Goal: Check status: Check status

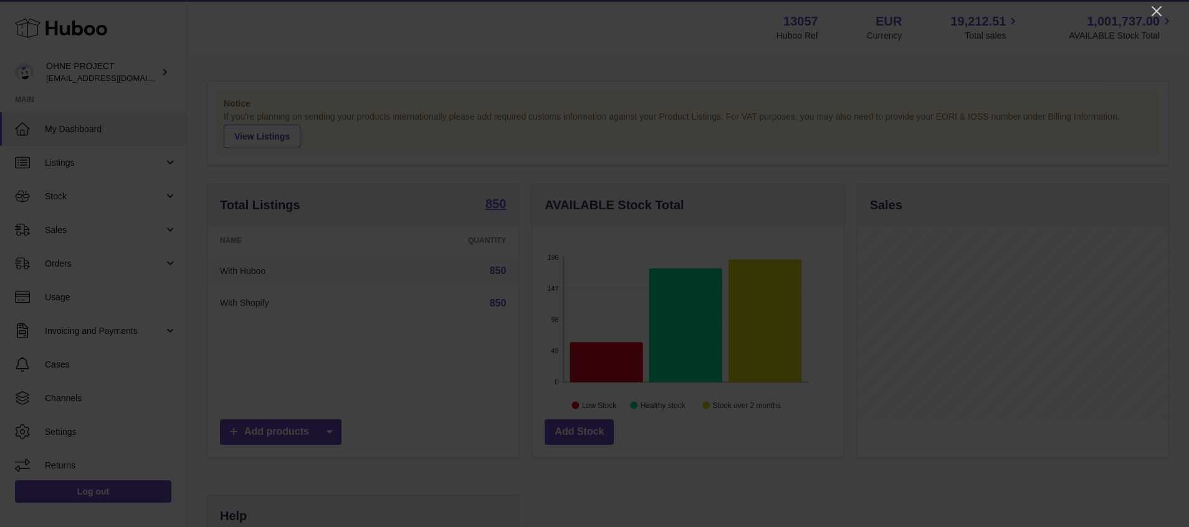
click at [1155, 14] on icon "Close" at bounding box center [1156, 11] width 15 height 15
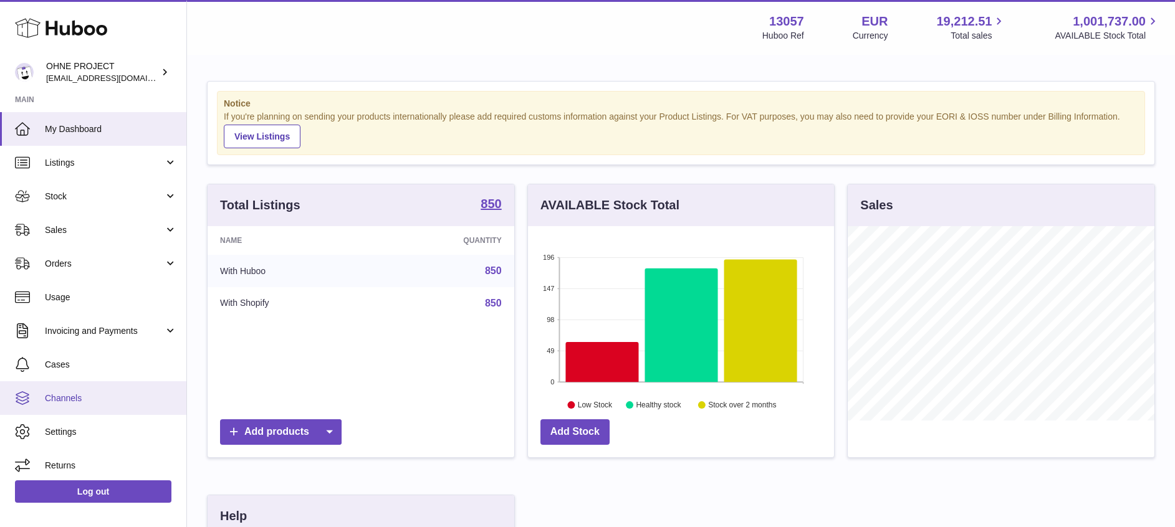
click at [83, 404] on link "Channels" at bounding box center [93, 398] width 186 height 34
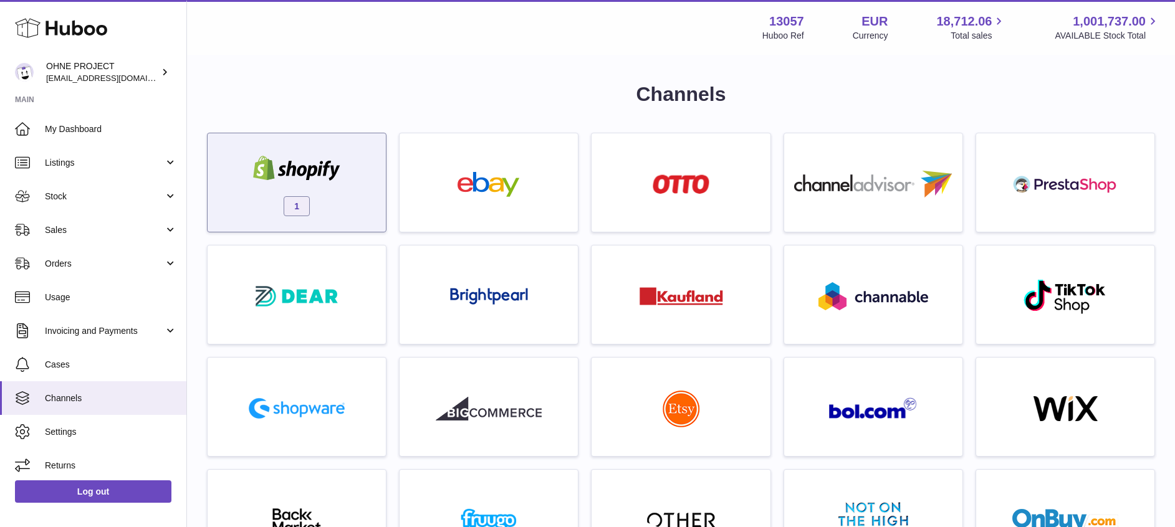
click at [300, 172] on img at bounding box center [297, 168] width 106 height 25
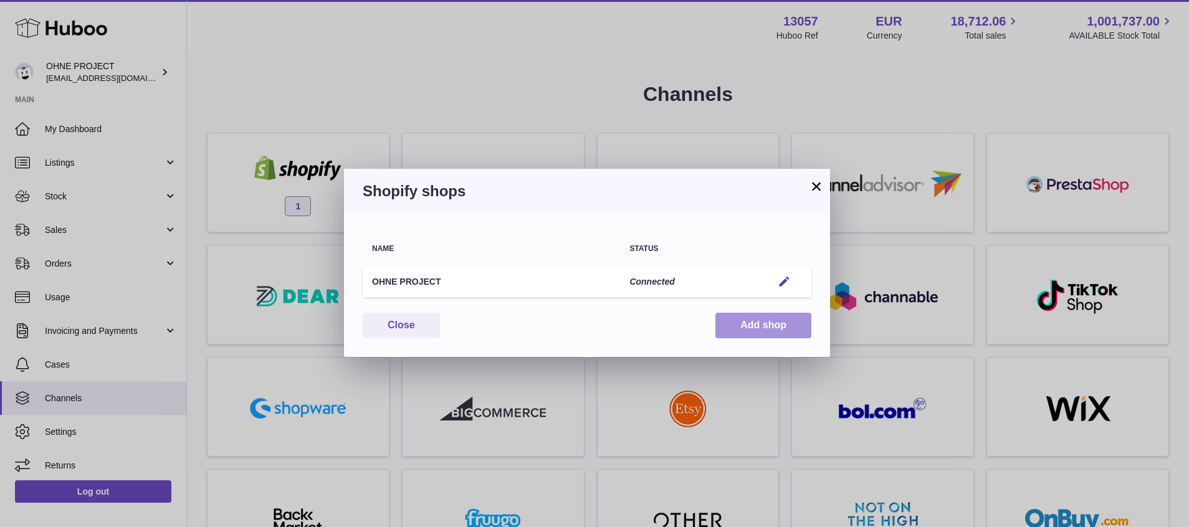
click at [757, 325] on button "Add shop" at bounding box center [763, 326] width 96 height 26
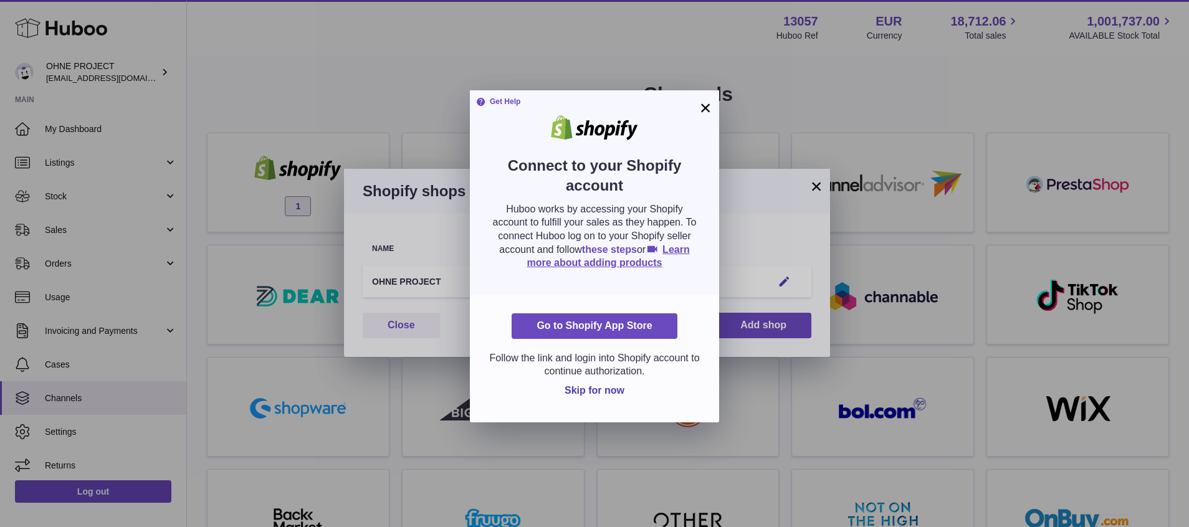
click at [637, 249] on link "these steps" at bounding box center [609, 249] width 55 height 11
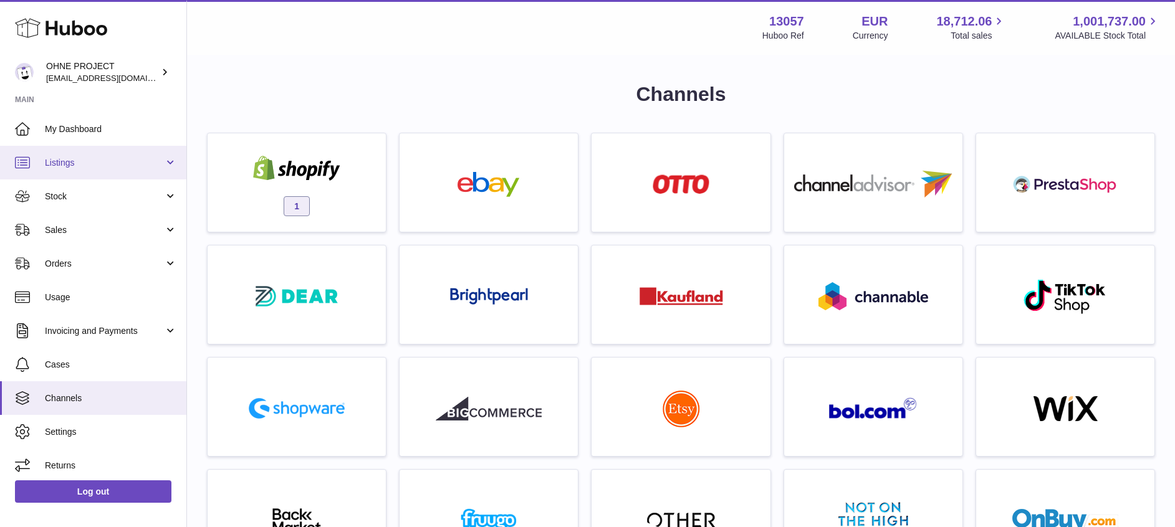
click at [113, 158] on span "Listings" at bounding box center [104, 163] width 119 height 12
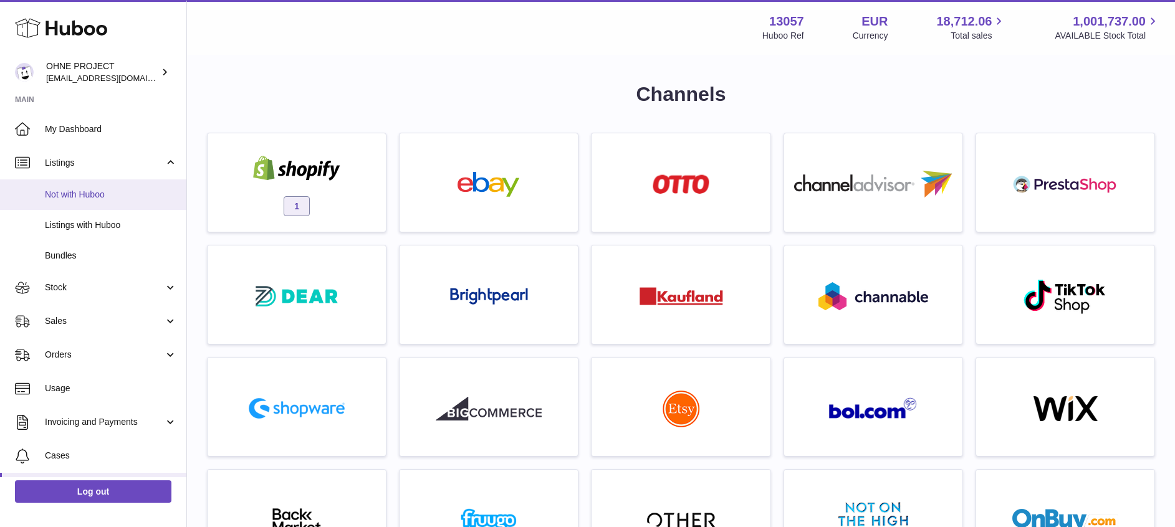
click at [80, 207] on link "Not with Huboo" at bounding box center [93, 194] width 186 height 31
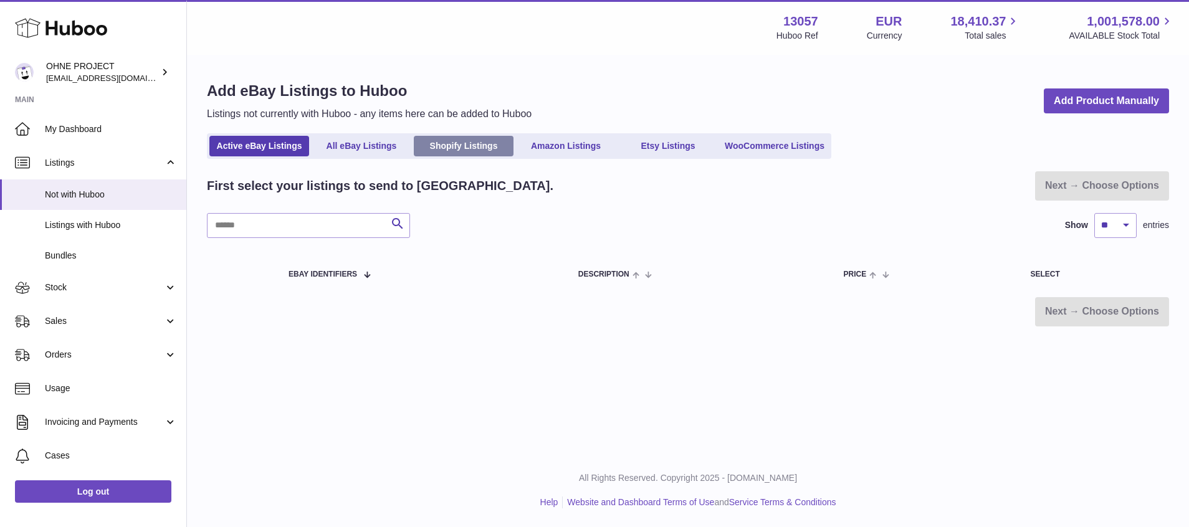
click at [456, 145] on link "Shopify Listings" at bounding box center [464, 146] width 100 height 21
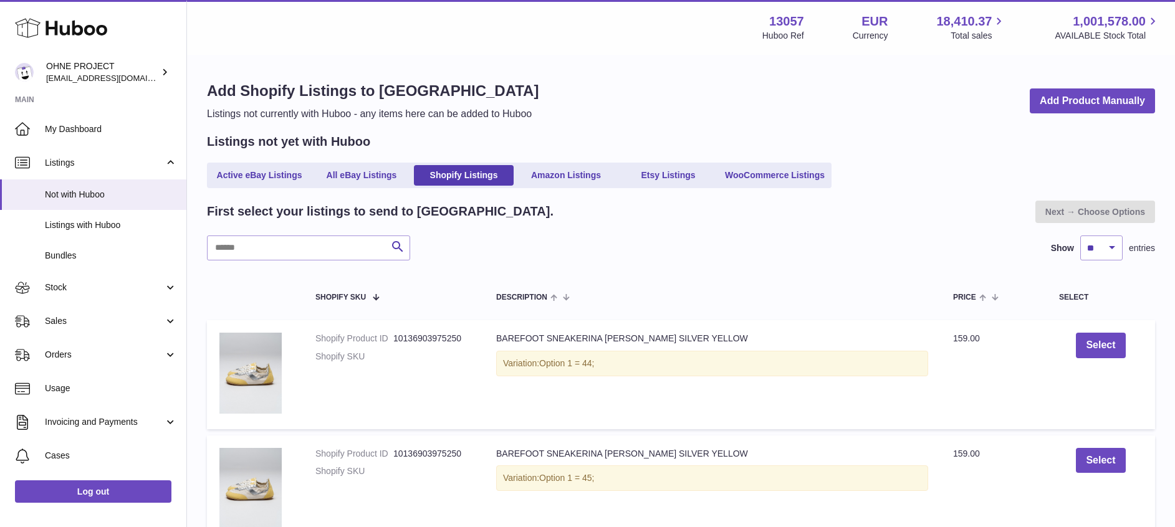
scroll to position [93, 0]
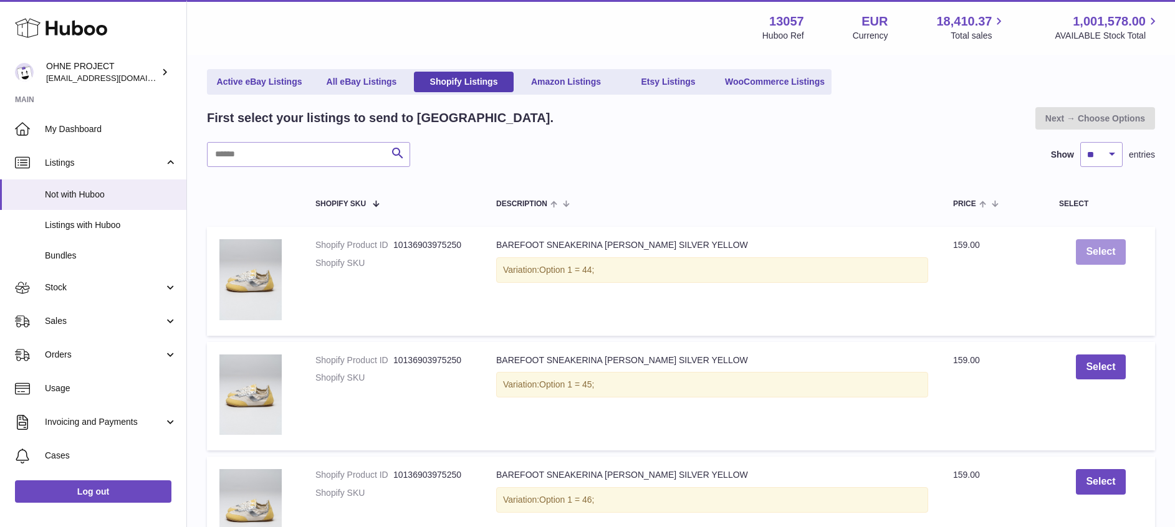
click at [1098, 255] on button "Select" at bounding box center [1099, 252] width 49 height 26
click at [1092, 117] on link "Next → Choose Options" at bounding box center [1095, 118] width 120 height 22
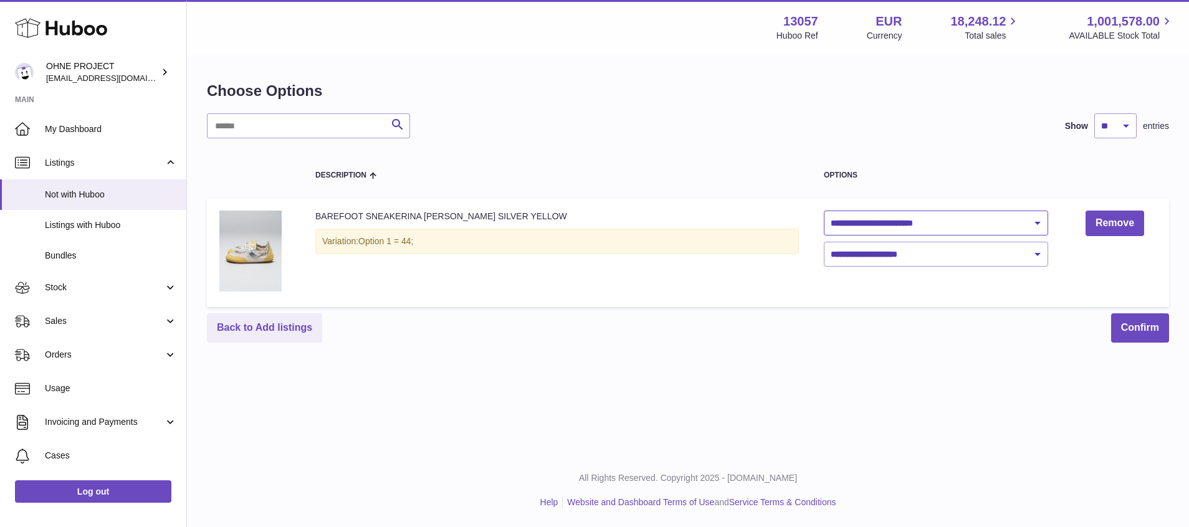
click at [946, 227] on select "**********" at bounding box center [936, 223] width 224 height 25
click at [746, 389] on div "**********" at bounding box center [688, 227] width 1002 height 454
click at [1111, 221] on link "Remove" at bounding box center [1114, 224] width 59 height 26
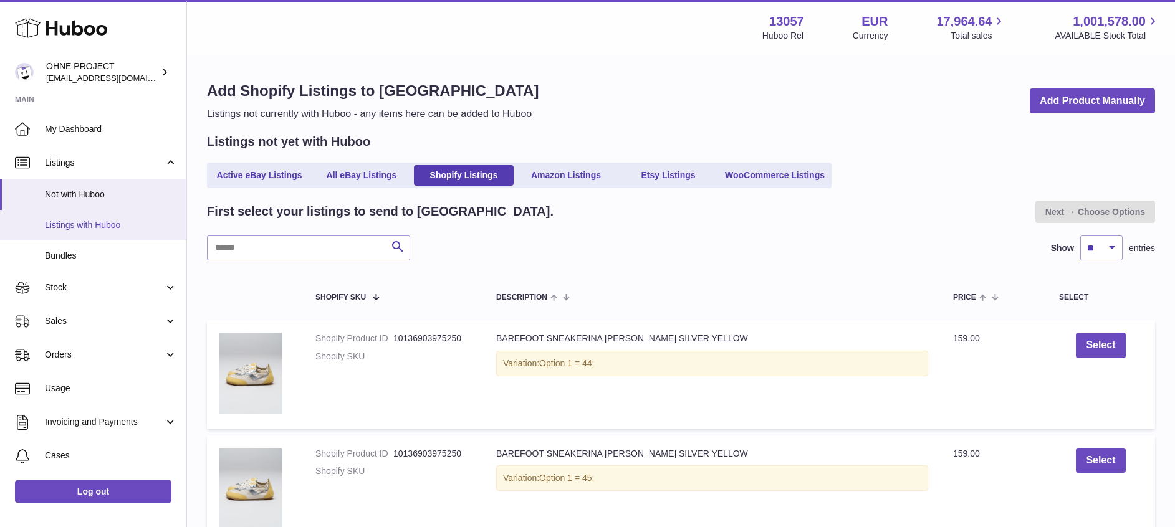
click at [107, 224] on span "Listings with Huboo" at bounding box center [111, 225] width 132 height 12
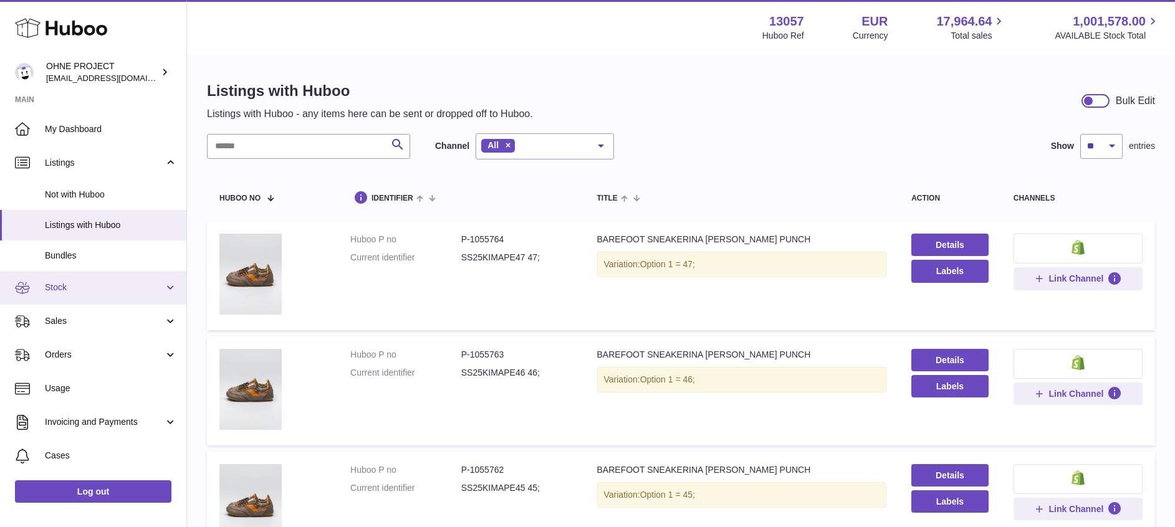
click at [156, 295] on link "Stock" at bounding box center [93, 288] width 186 height 34
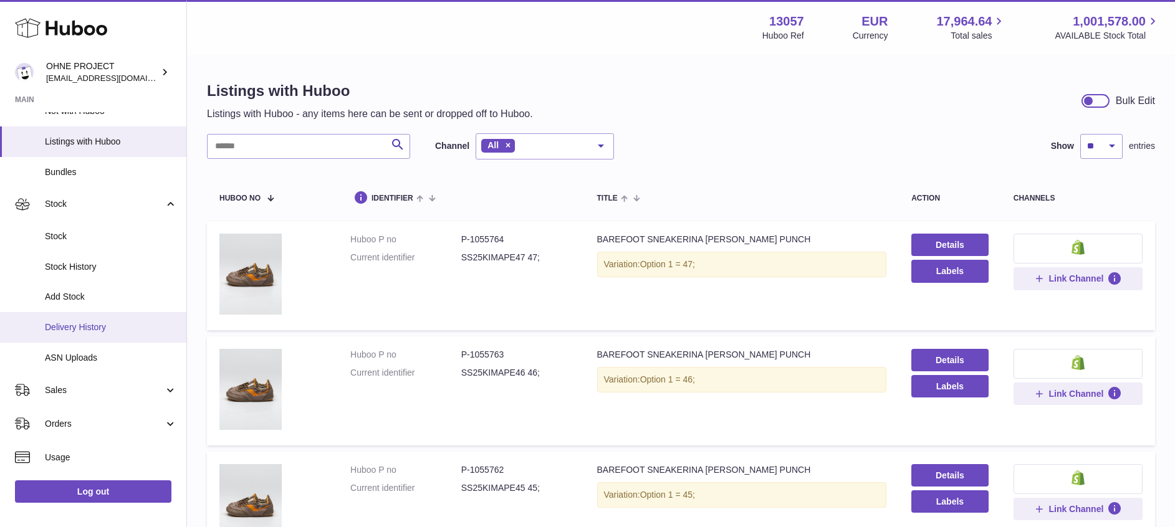
scroll to position [93, 0]
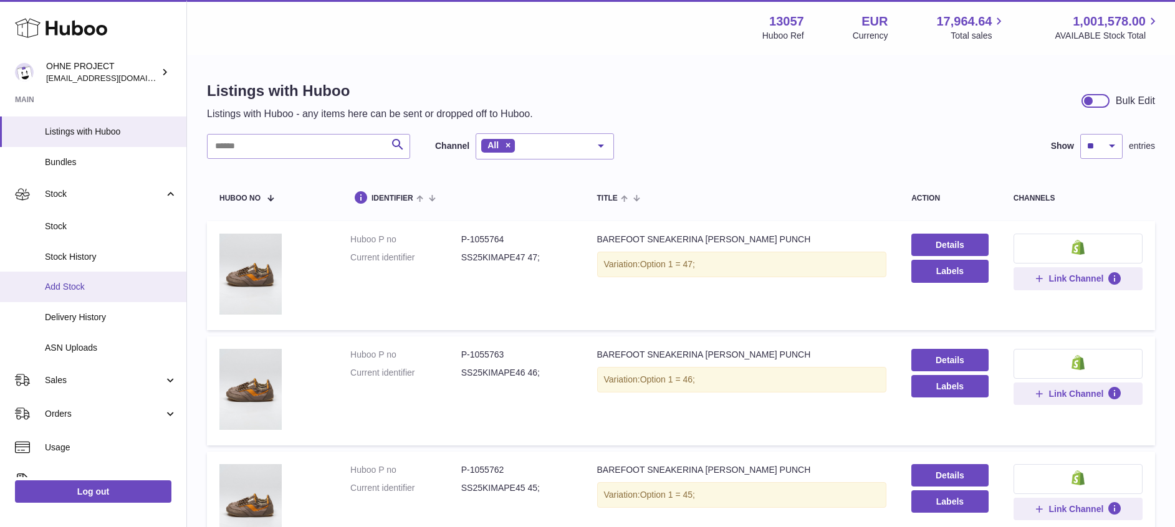
click at [85, 287] on span "Add Stock" at bounding box center [111, 287] width 132 height 12
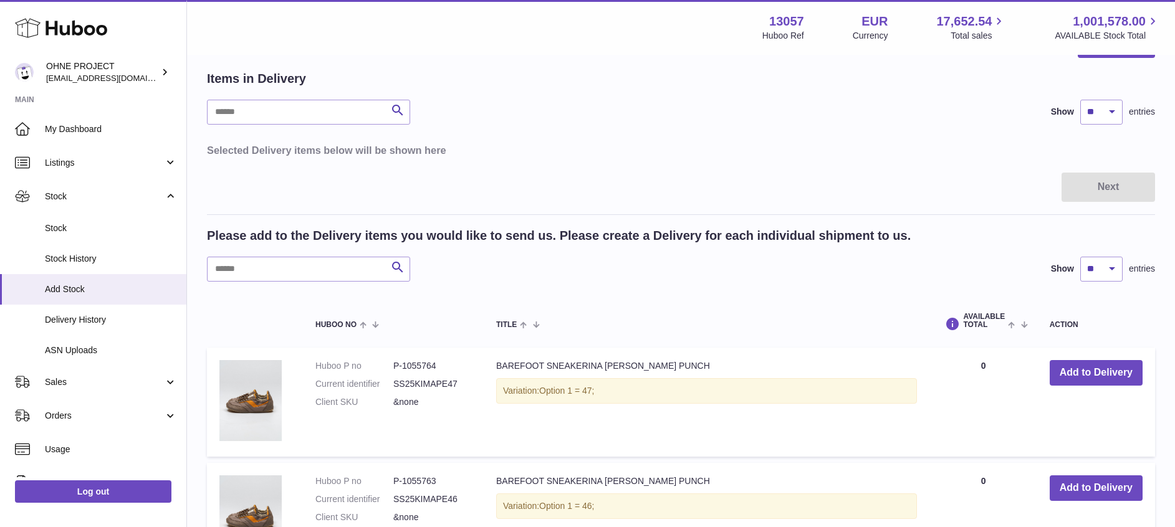
scroll to position [93, 0]
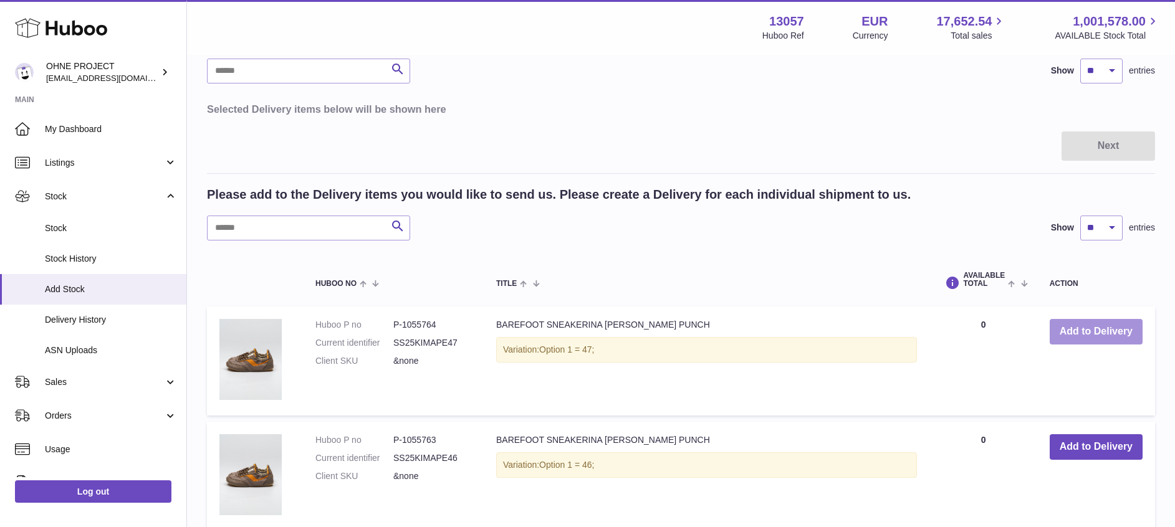
click at [1079, 338] on button "Add to Delivery" at bounding box center [1095, 332] width 93 height 26
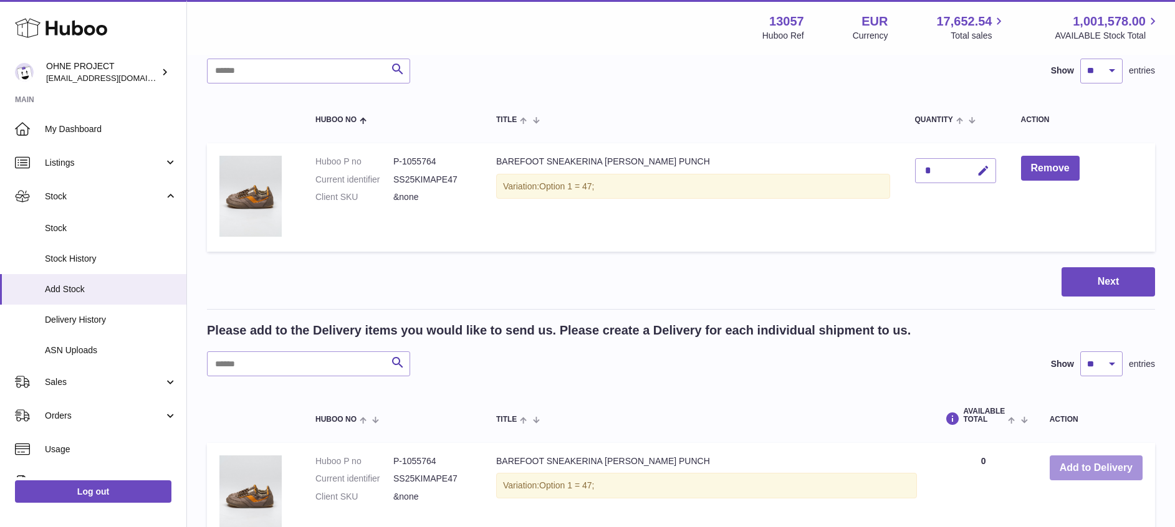
scroll to position [0, 0]
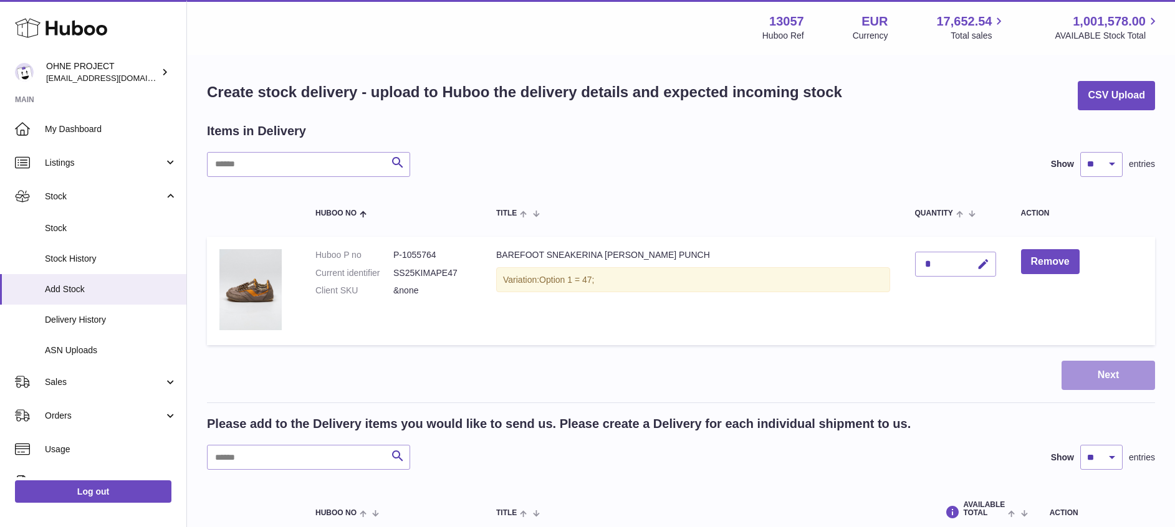
drag, startPoint x: 1112, startPoint y: 390, endPoint x: 1115, endPoint y: 408, distance: 17.8
click at [1125, 373] on button "Next" at bounding box center [1107, 375] width 93 height 29
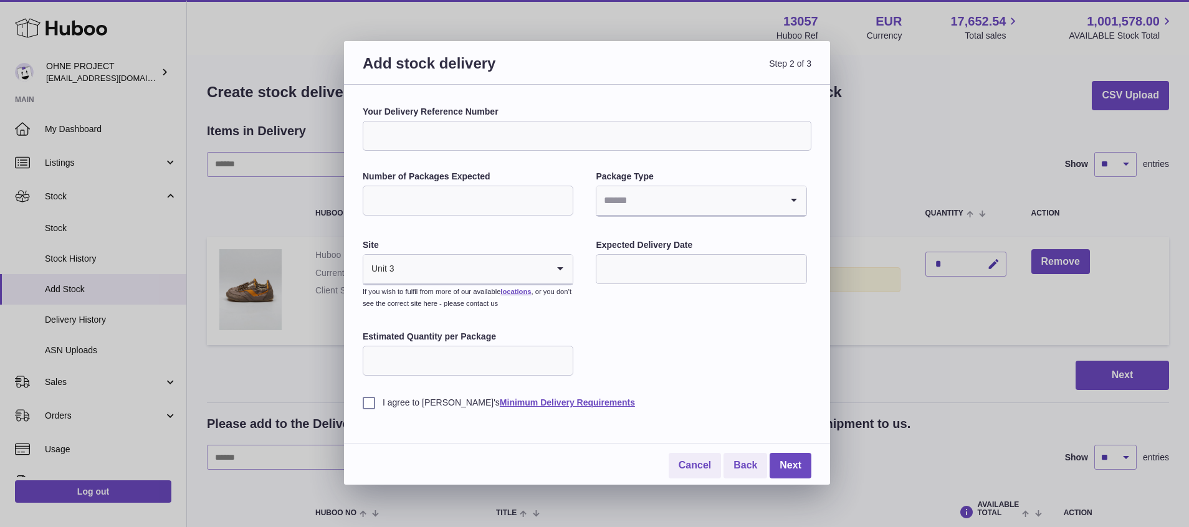
click at [485, 138] on input "Your Delivery Reference Number" at bounding box center [587, 136] width 449 height 30
type input "*********"
click at [576, 97] on div "Your Delivery Reference Number ********* Number of Packages Expected Package Ty…" at bounding box center [587, 285] width 486 height 400
click at [474, 207] on input "Number of Packages Expected" at bounding box center [468, 201] width 211 height 30
type input "**"
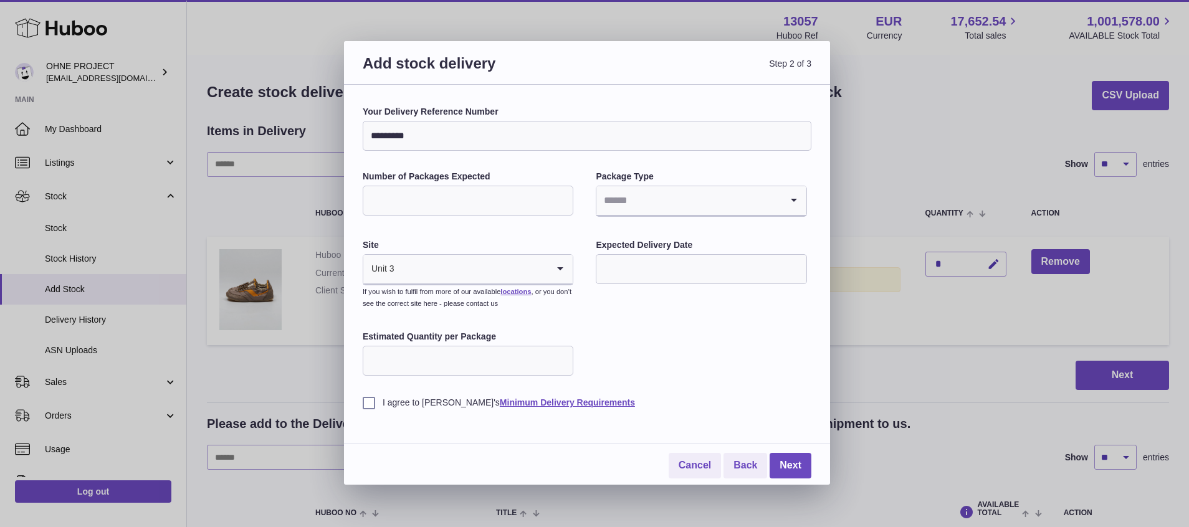
drag, startPoint x: 687, startPoint y: 348, endPoint x: 621, endPoint y: 312, distance: 75.6
click at [687, 348] on div "Your Delivery Reference Number ********* Number of Packages Expected ** Package…" at bounding box center [587, 257] width 449 height 303
drag, startPoint x: 699, startPoint y: 195, endPoint x: 685, endPoint y: 207, distance: 19.0
click at [699, 196] on input "Search for option" at bounding box center [688, 200] width 184 height 29
click at [637, 282] on li "Boxes" at bounding box center [701, 284] width 208 height 25
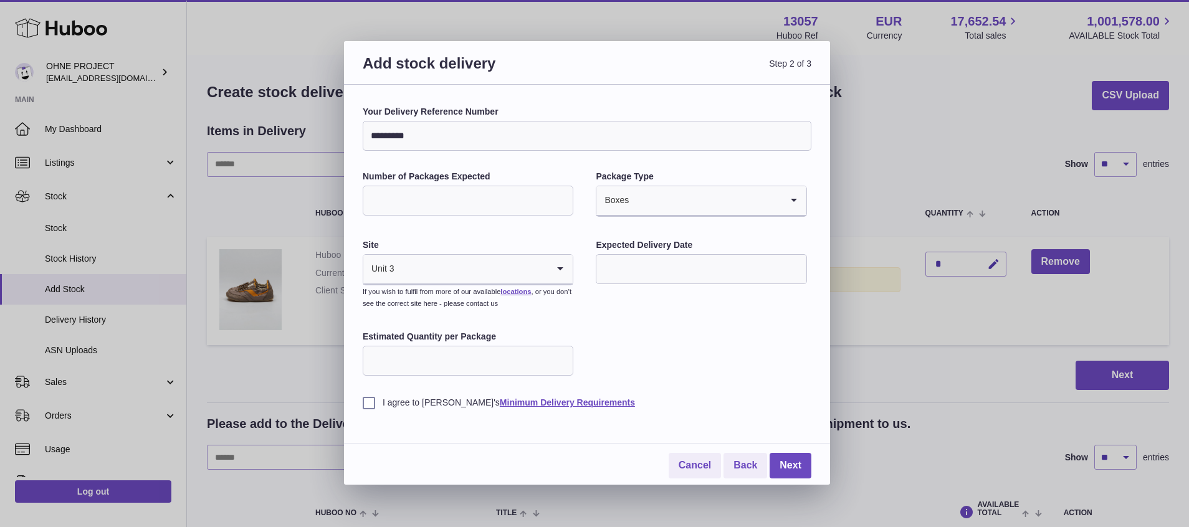
click at [445, 363] on input "Estimated Quantity per Package" at bounding box center [468, 361] width 211 height 30
type input "**"
click at [719, 323] on div "Your Delivery Reference Number ********* Number of Packages Expected ** Package…" at bounding box center [587, 257] width 449 height 303
click at [665, 271] on input "text" at bounding box center [701, 269] width 211 height 30
click at [734, 241] on label "Expected Delivery Date" at bounding box center [701, 245] width 211 height 12
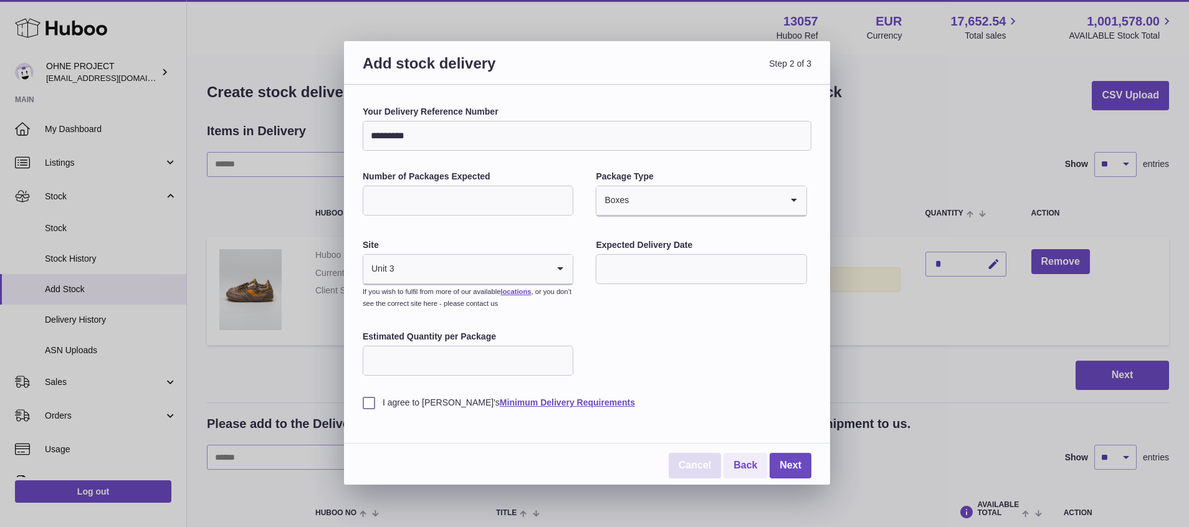
click at [689, 472] on link "Cancel" at bounding box center [695, 466] width 52 height 26
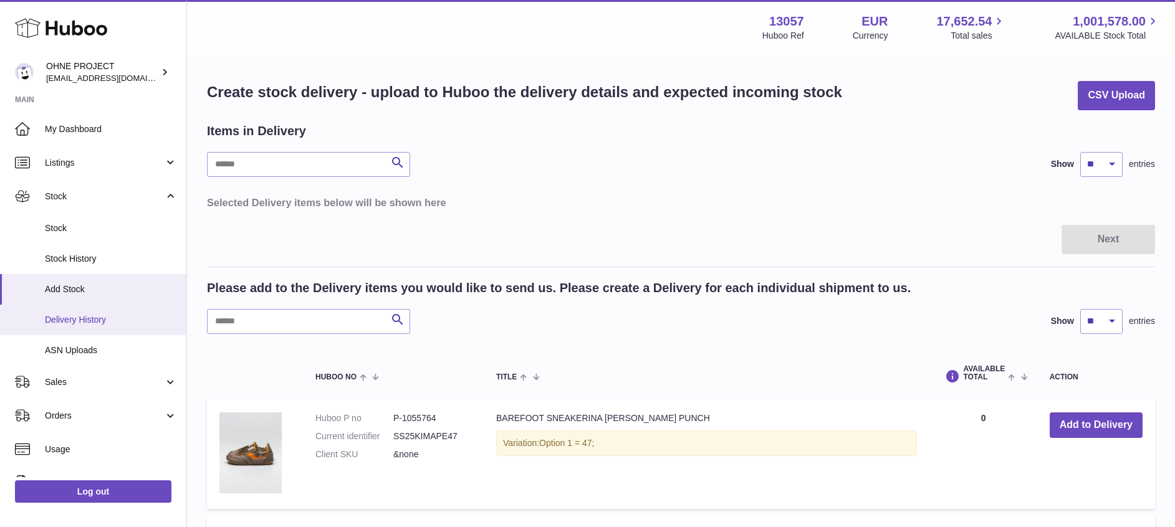
click at [86, 325] on span "Delivery History" at bounding box center [111, 320] width 132 height 12
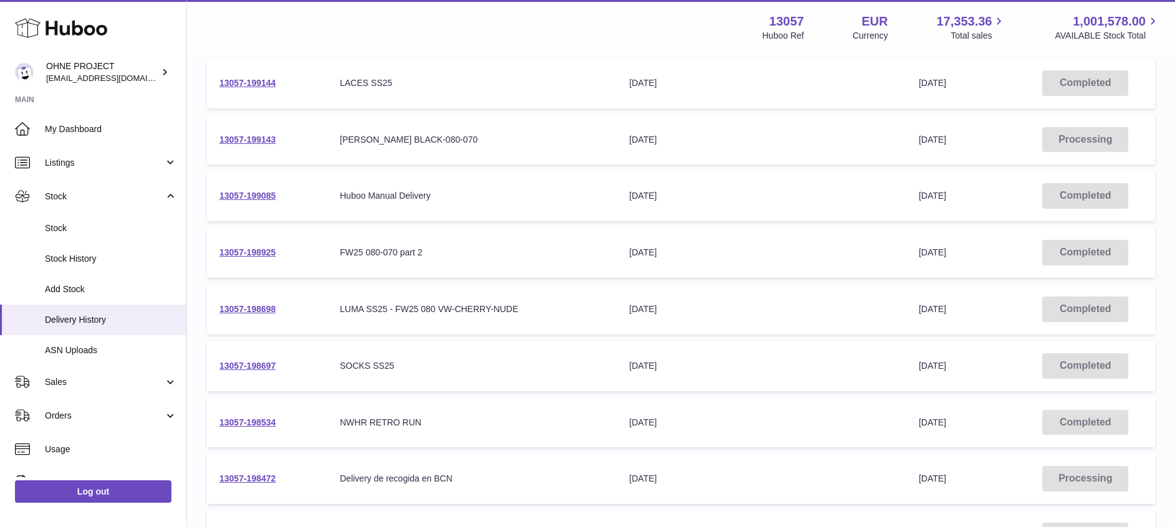
scroll to position [280, 0]
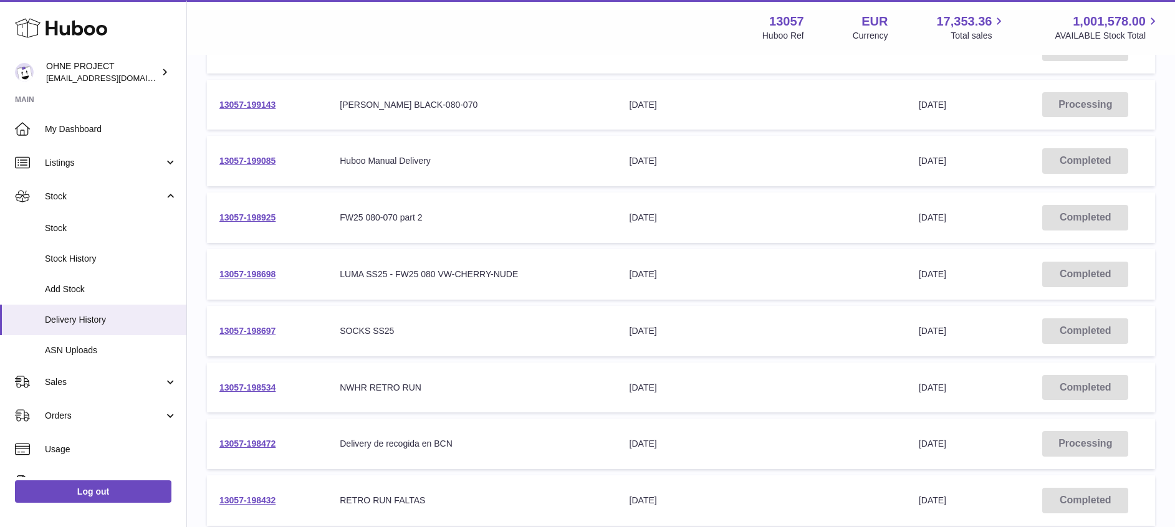
click at [252, 209] on td "13057-198925" at bounding box center [267, 218] width 120 height 50
click at [260, 217] on link "13057-198925" at bounding box center [247, 217] width 56 height 10
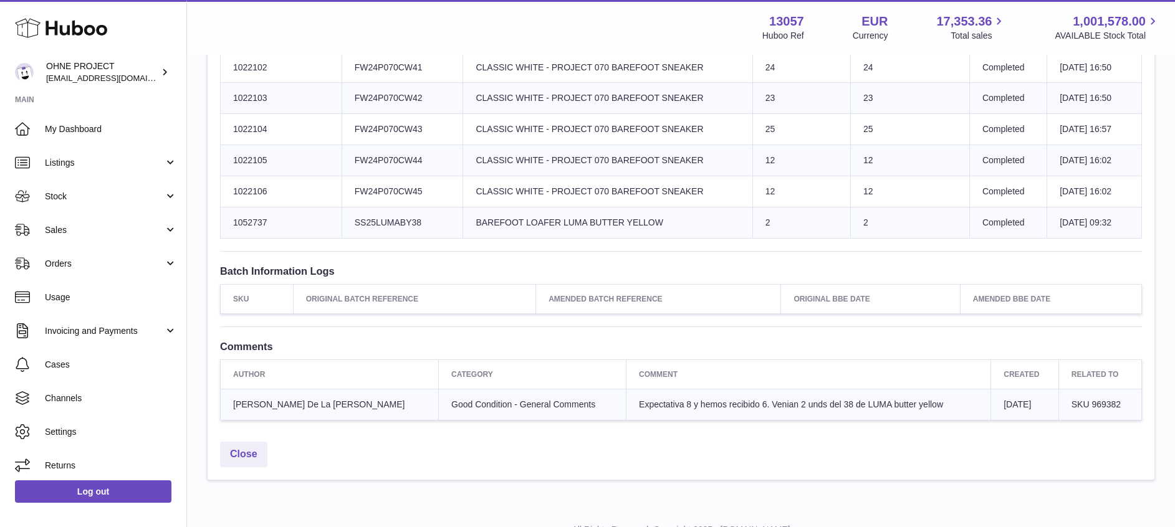
scroll to position [1402, 0]
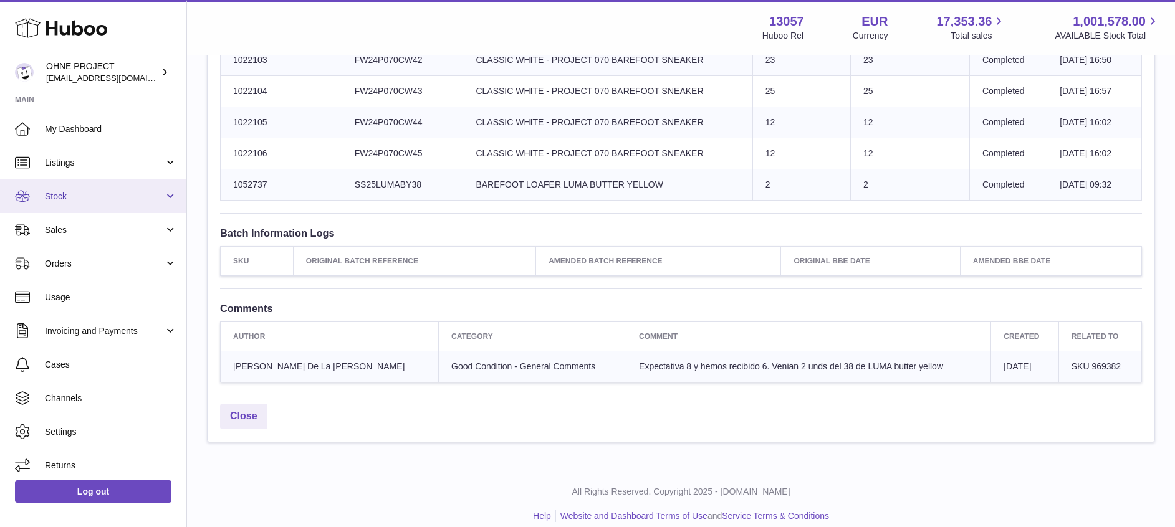
click at [100, 191] on span "Stock" at bounding box center [104, 197] width 119 height 12
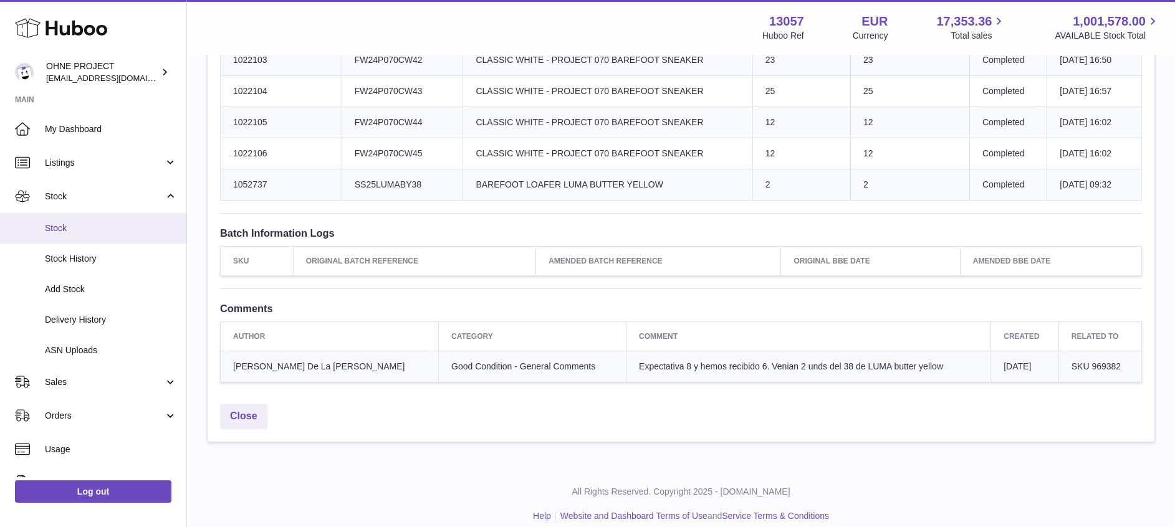
click at [60, 227] on span "Stock" at bounding box center [111, 228] width 132 height 12
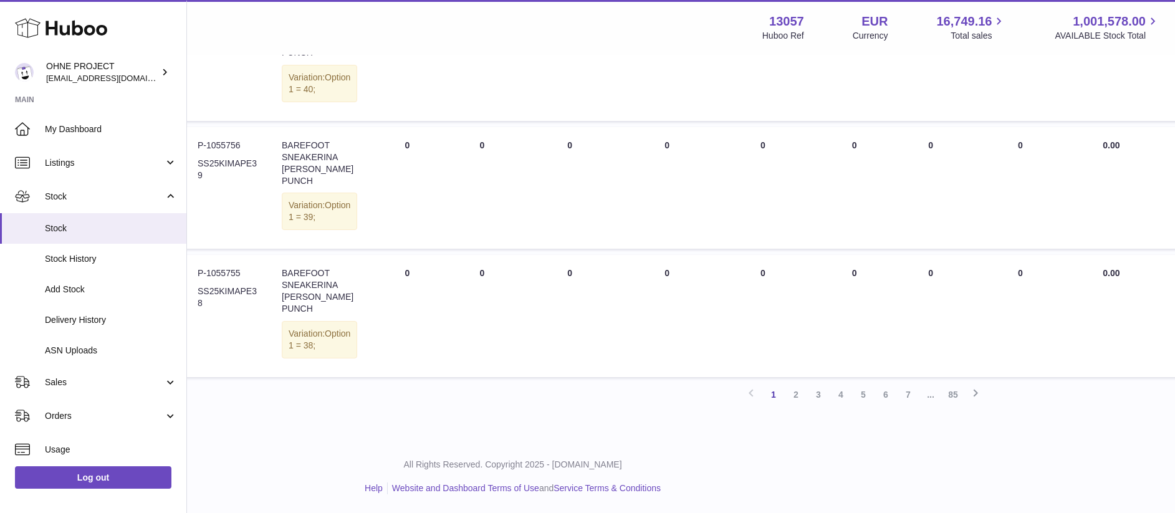
scroll to position [1262, 168]
click at [862, 392] on link "5" at bounding box center [863, 394] width 22 height 22
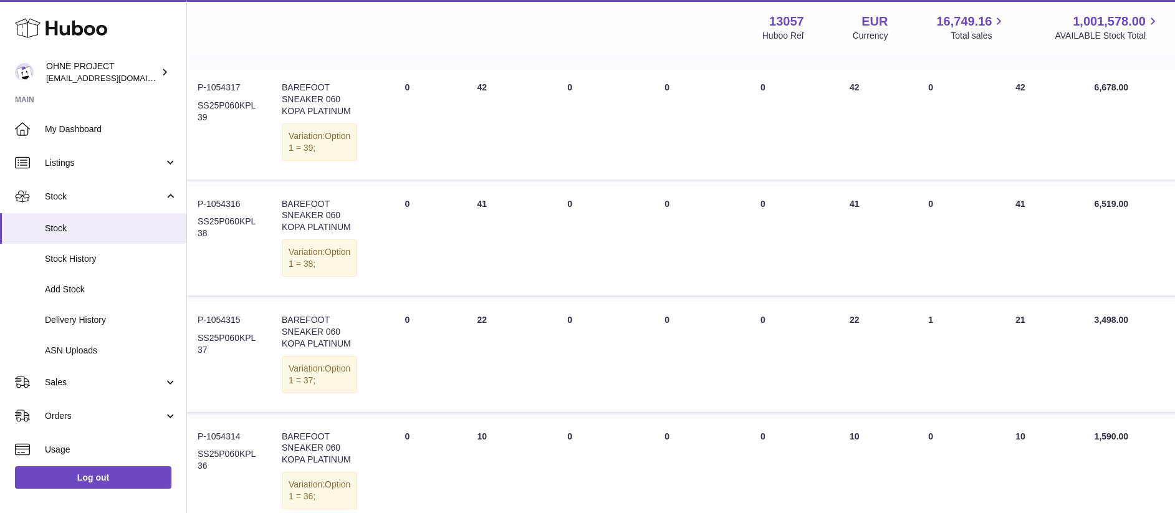
scroll to position [150, 168]
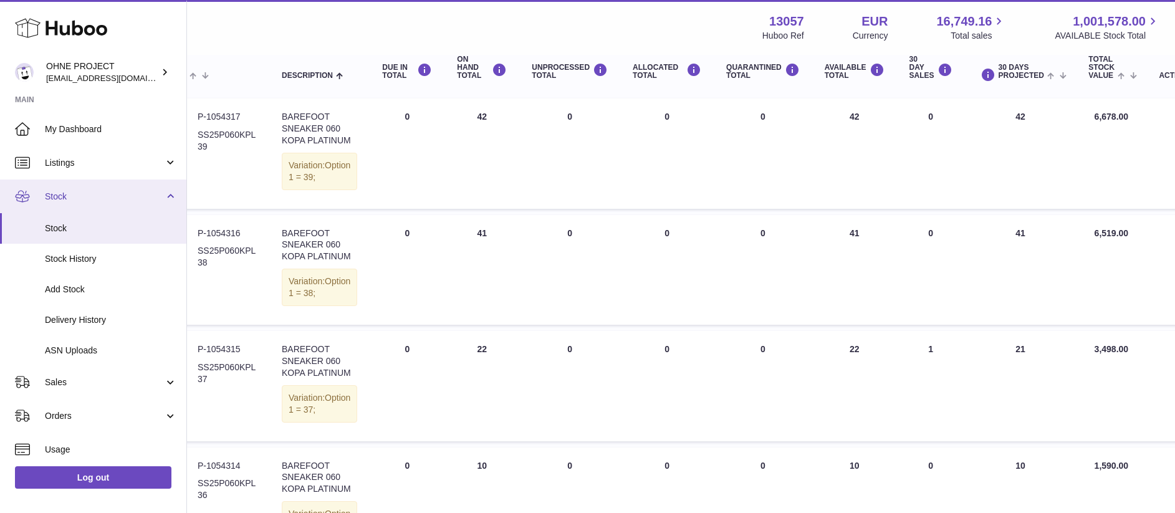
click at [171, 194] on link "Stock" at bounding box center [93, 196] width 186 height 34
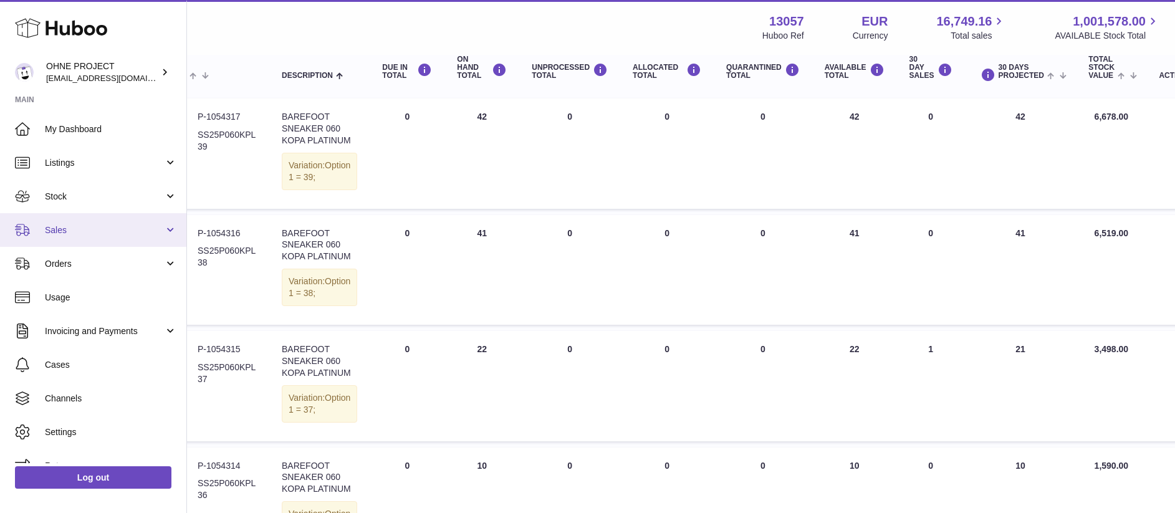
click at [158, 232] on span "Sales" at bounding box center [104, 230] width 119 height 12
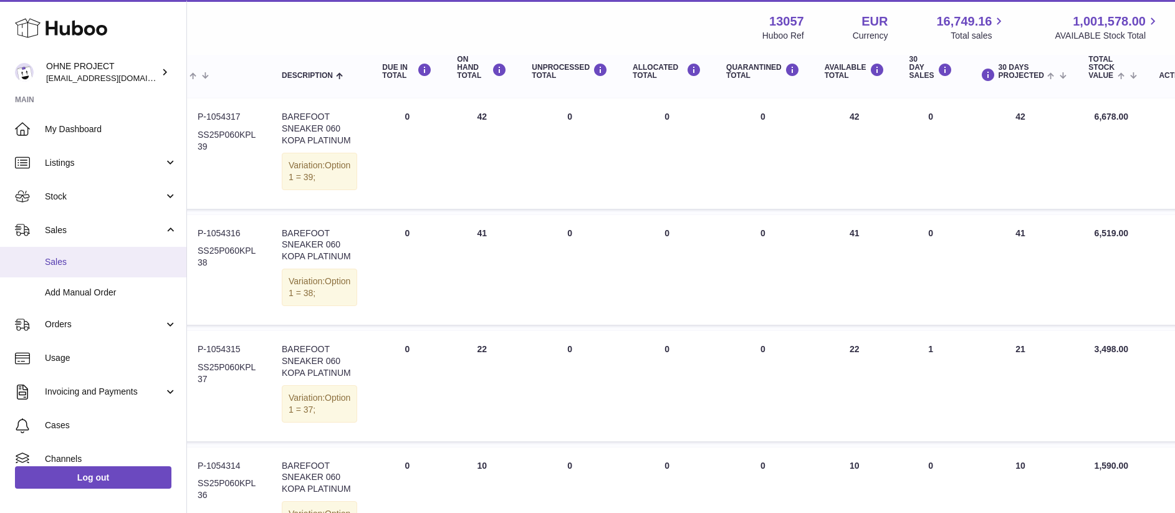
click at [43, 268] on link "Sales" at bounding box center [93, 262] width 186 height 31
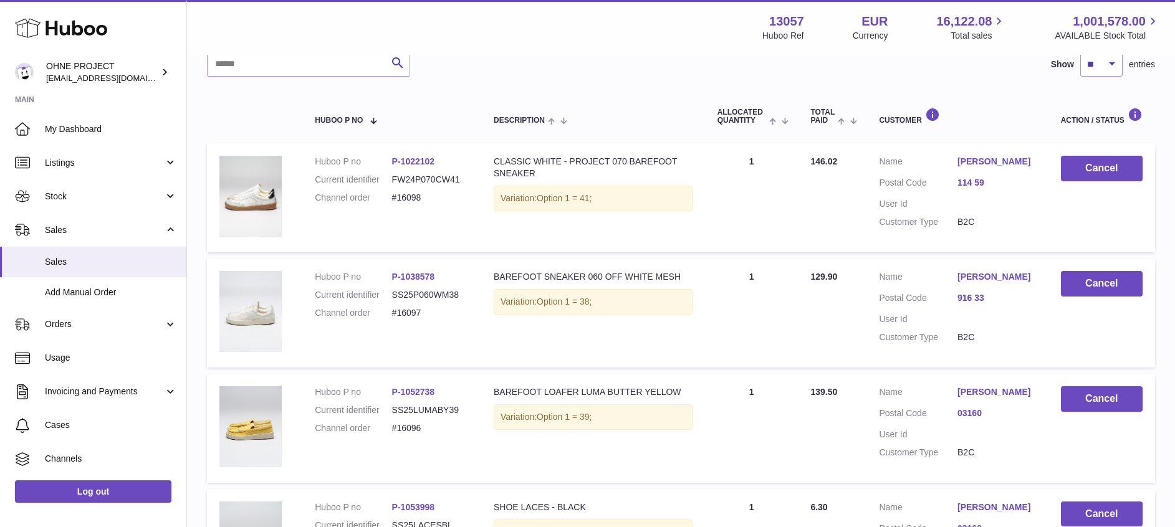
scroll to position [76, 0]
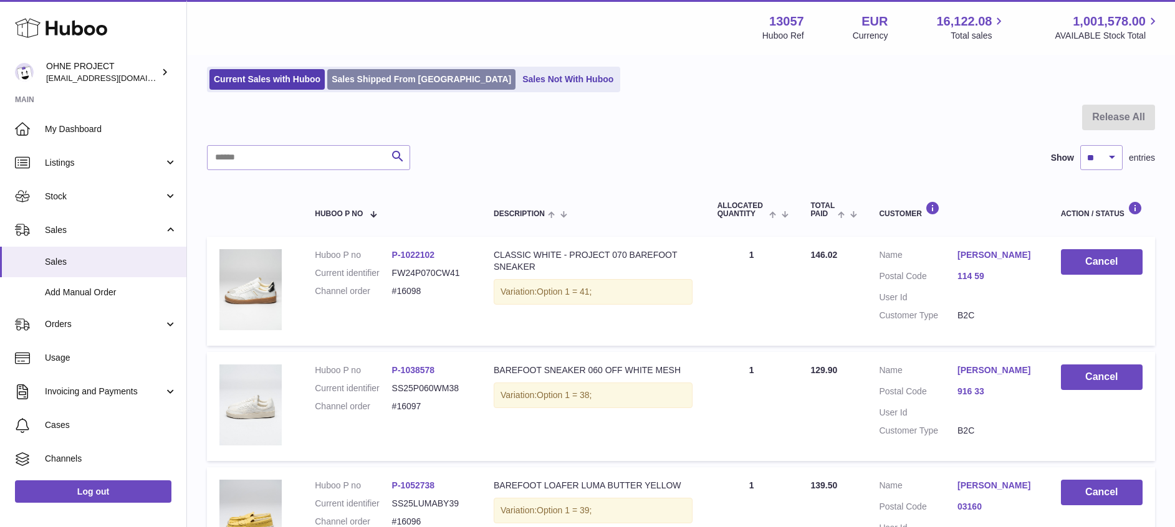
click at [411, 76] on link "Sales Shipped From [GEOGRAPHIC_DATA]" at bounding box center [421, 79] width 188 height 21
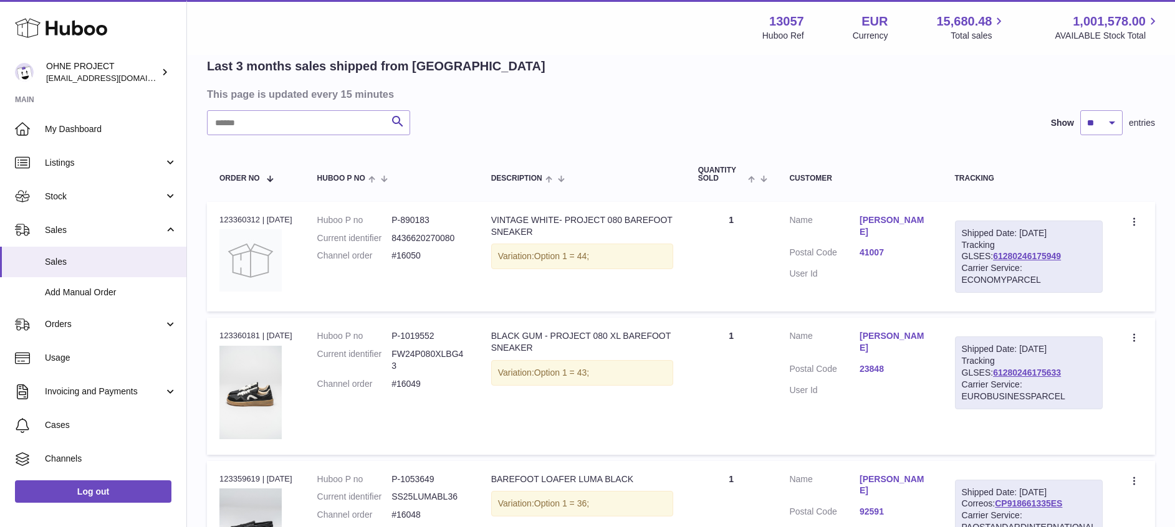
scroll to position [187, 0]
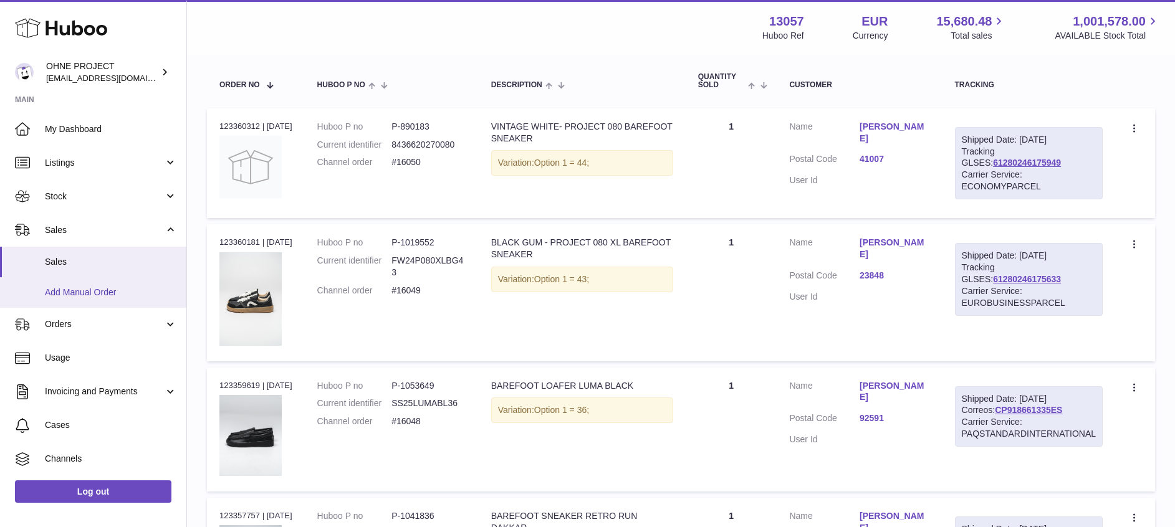
click at [112, 295] on span "Add Manual Order" at bounding box center [111, 293] width 132 height 12
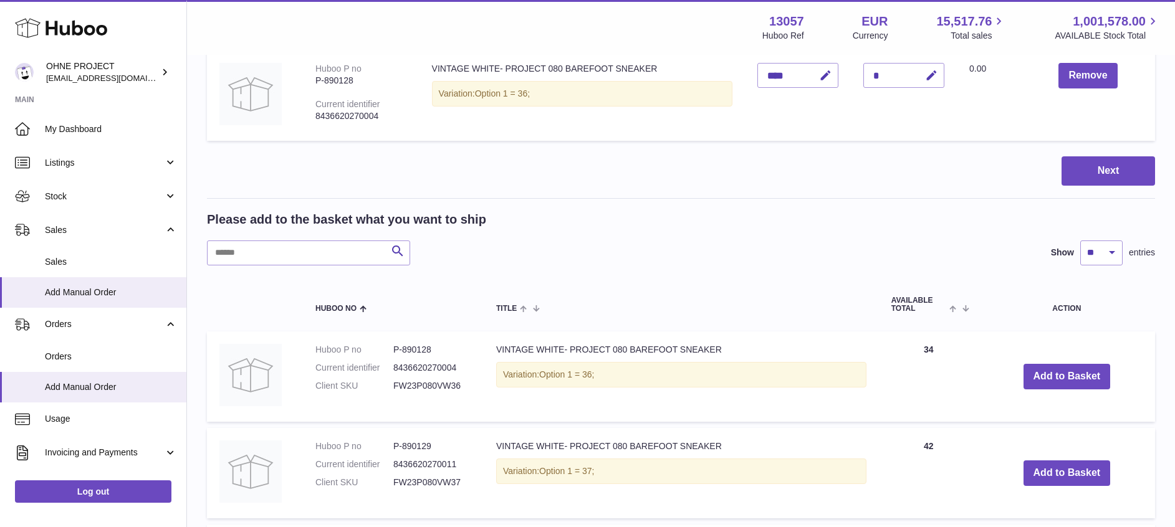
scroll to position [187, 0]
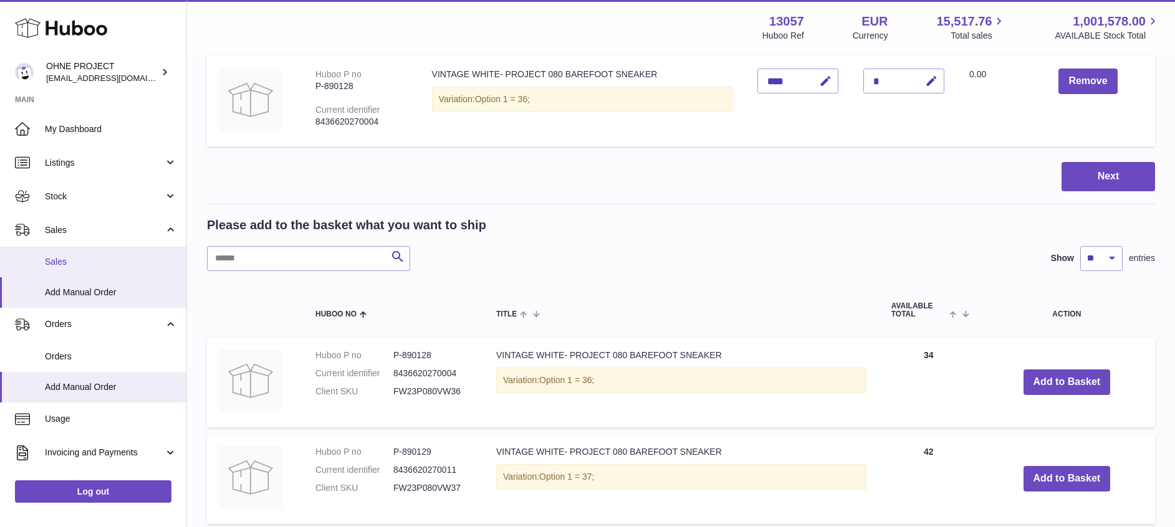
click at [94, 265] on span "Sales" at bounding box center [111, 262] width 132 height 12
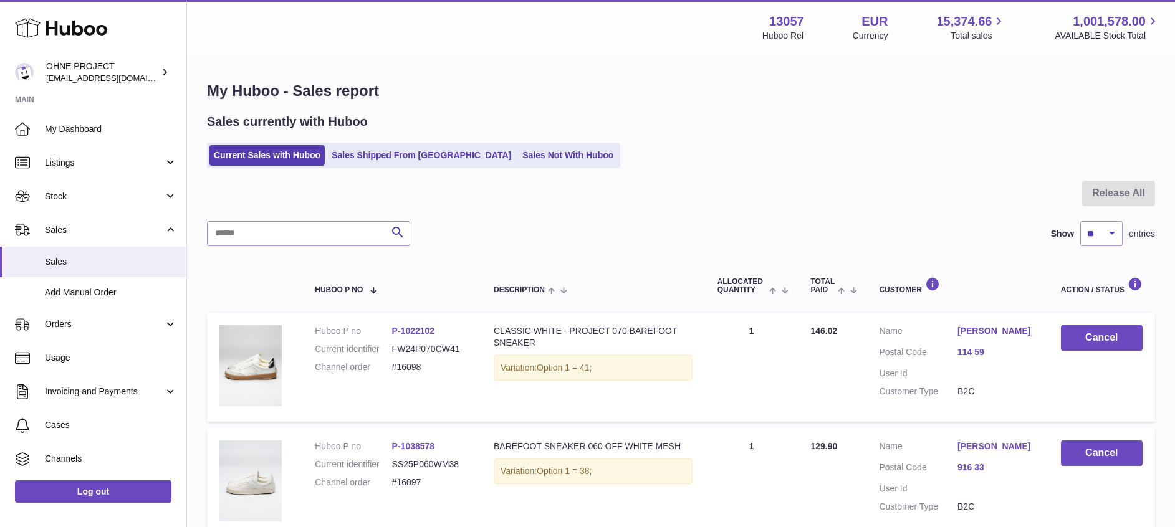
click at [788, 120] on div "Sales currently with Huboo" at bounding box center [681, 121] width 948 height 17
click at [529, 161] on link "Sales Not With Huboo" at bounding box center [568, 155] width 100 height 21
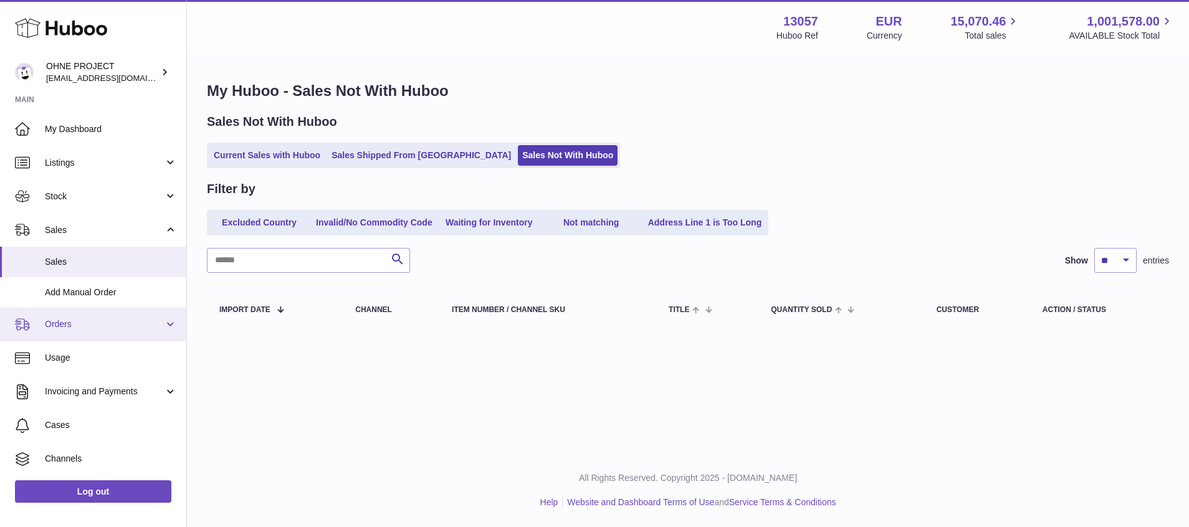
click at [133, 328] on span "Orders" at bounding box center [104, 324] width 119 height 12
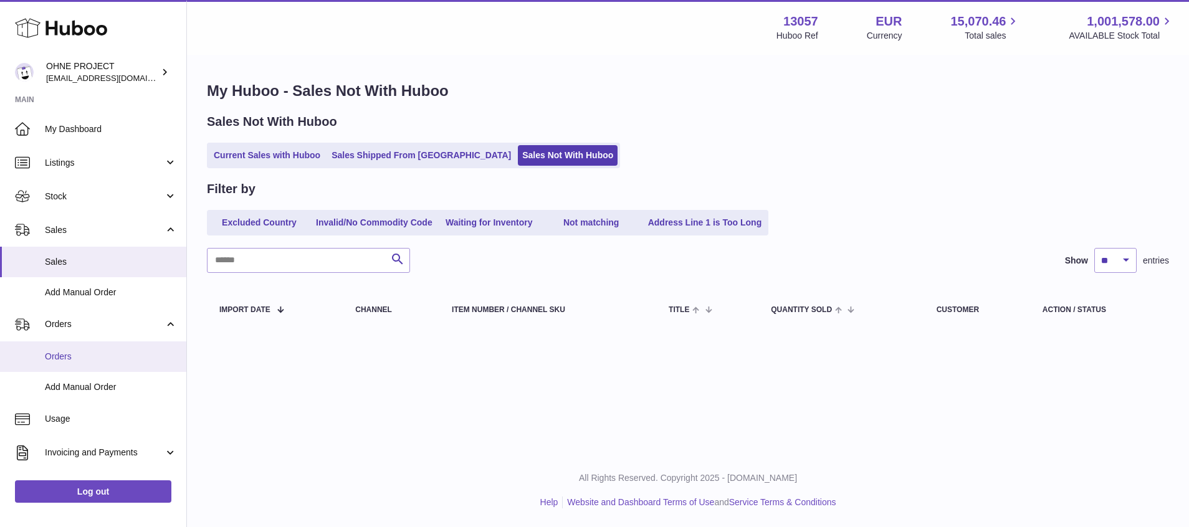
click at [80, 356] on span "Orders" at bounding box center [111, 357] width 132 height 12
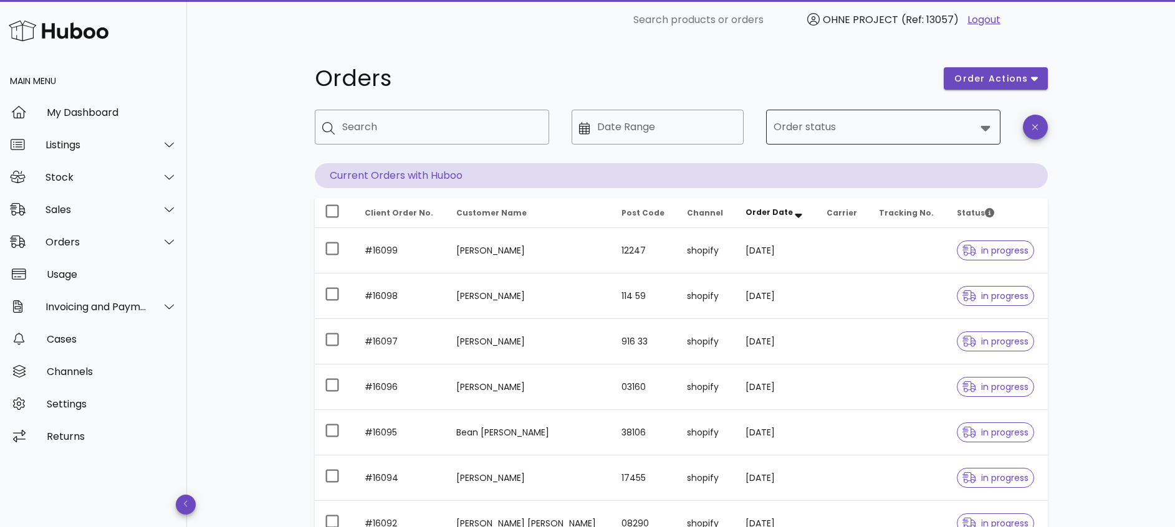
click at [911, 130] on input "Order status" at bounding box center [874, 127] width 202 height 20
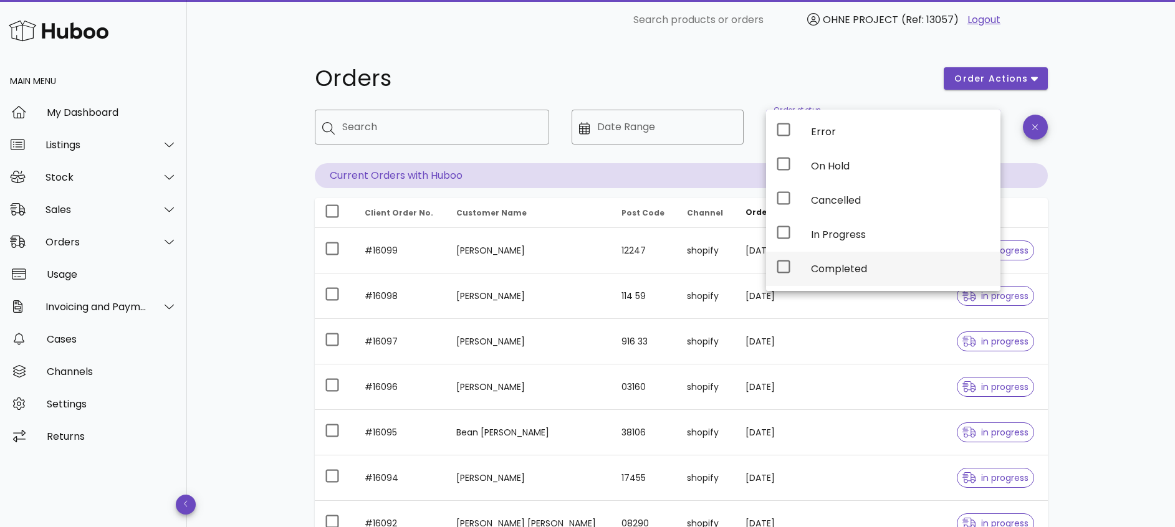
click at [834, 264] on div "Completed" at bounding box center [900, 269] width 179 height 12
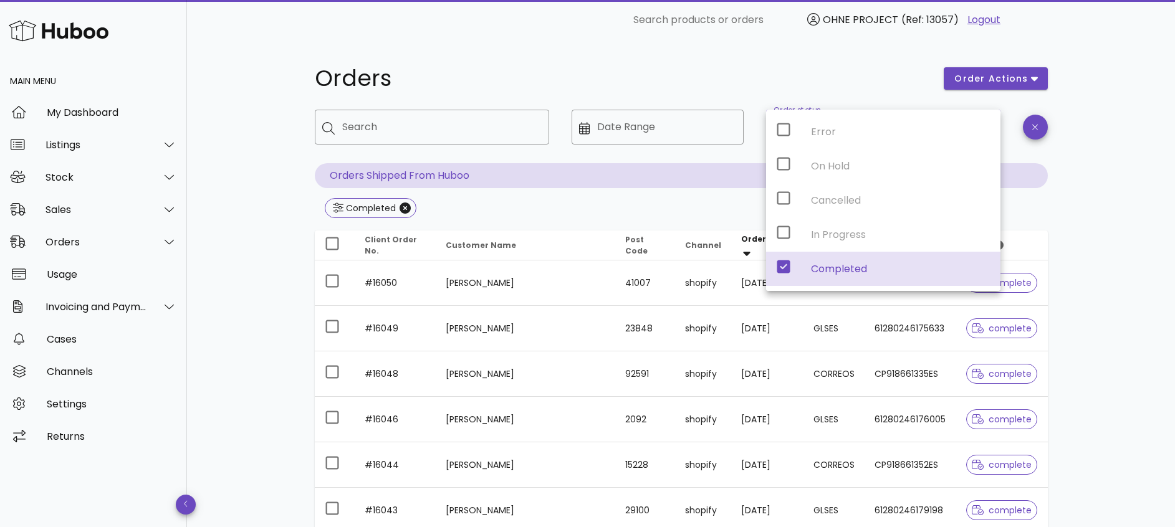
click at [785, 231] on div "Error On Hold Cancelled In Progress Completed" at bounding box center [883, 200] width 234 height 181
click at [784, 232] on div "Error On Hold Cancelled In Progress Completed" at bounding box center [883, 200] width 234 height 181
click at [1155, 242] on div "Orders order actions ​ Search ​ Date Range ​ Order status Completed Orders Ship…" at bounding box center [681, 446] width 988 height 813
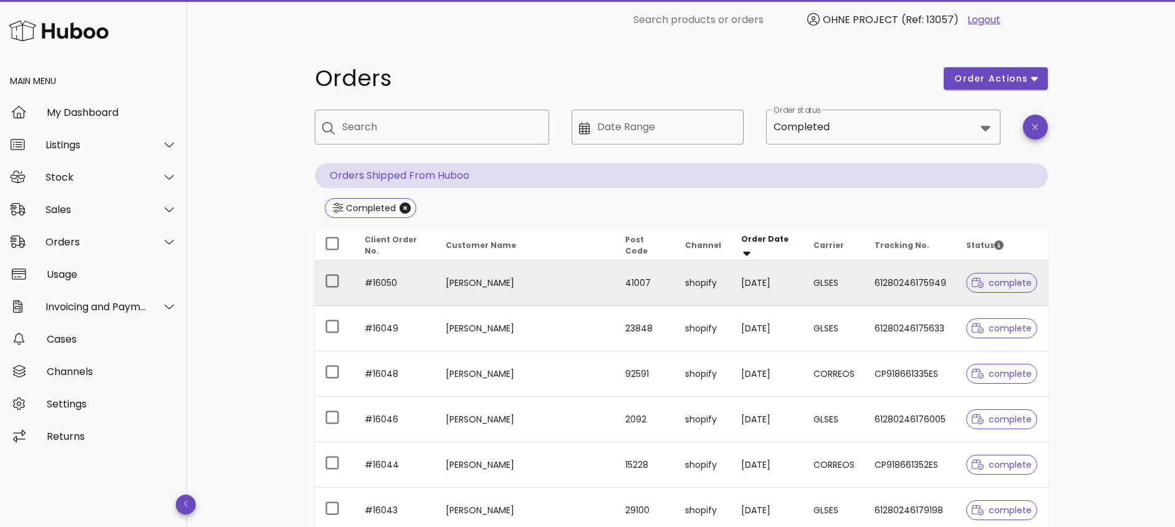
click at [1002, 280] on span "complete" at bounding box center [1001, 283] width 60 height 9
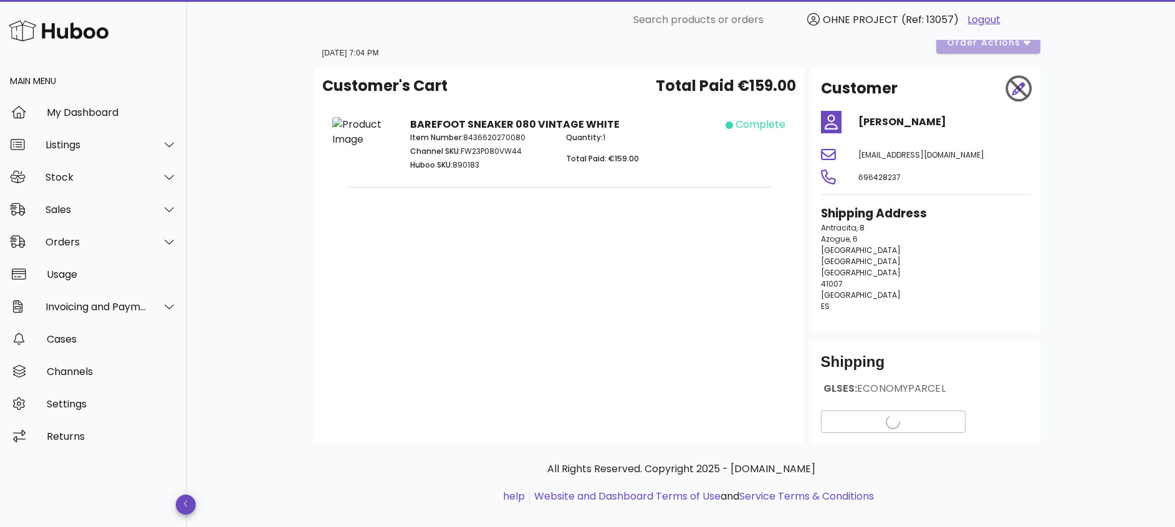
scroll to position [47, 0]
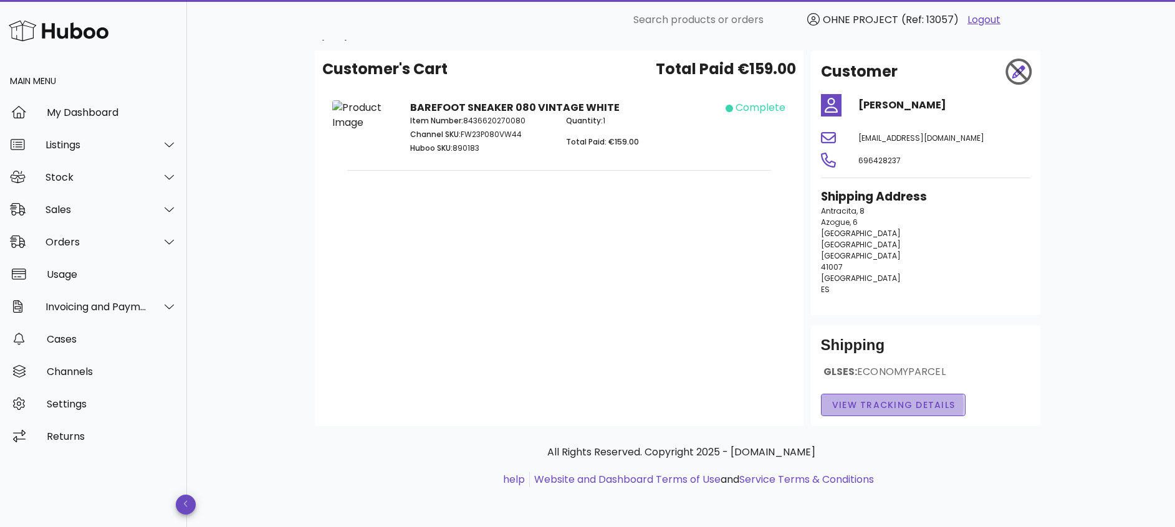
click at [889, 409] on span "View Tracking details" at bounding box center [893, 405] width 124 height 13
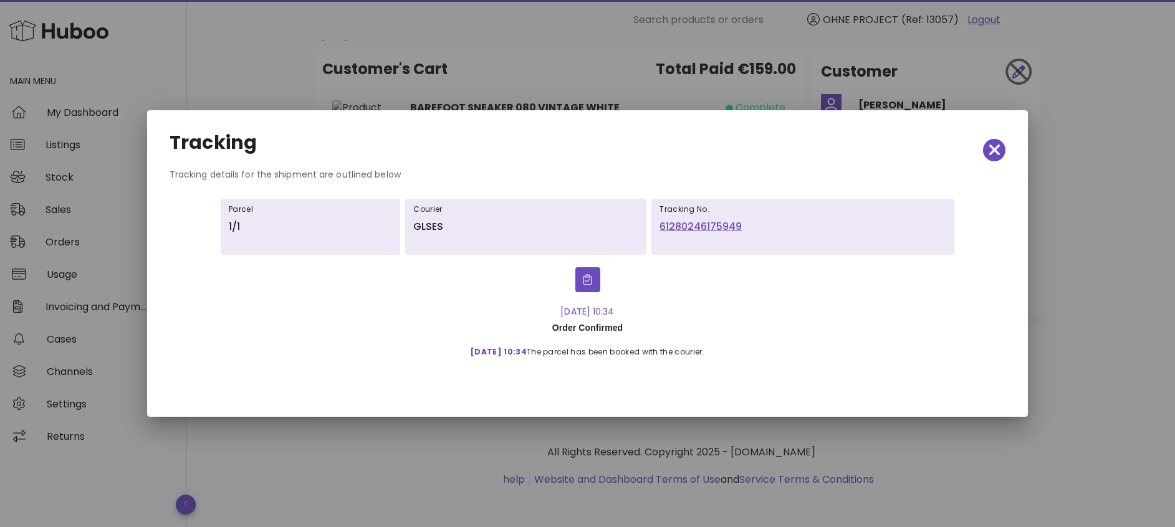
click at [743, 360] on div "25-Aug-25, 10:34 Order Confirmed 25-Aug, 10:34 The parcel has been booked with …" at bounding box center [587, 310] width 718 height 110
drag, startPoint x: 743, startPoint y: 360, endPoint x: 679, endPoint y: 363, distance: 64.3
click at [689, 362] on div "25-Aug-25, 10:34 Order Confirmed 25-Aug, 10:34 The parcel has been booked with …" at bounding box center [587, 310] width 718 height 110
click at [657, 354] on div "25-Aug, 10:34 The parcel has been booked with the courier." at bounding box center [587, 348] width 254 height 22
click at [646, 350] on div "25-Aug, 10:34 The parcel has been booked with the courier." at bounding box center [587, 348] width 254 height 22
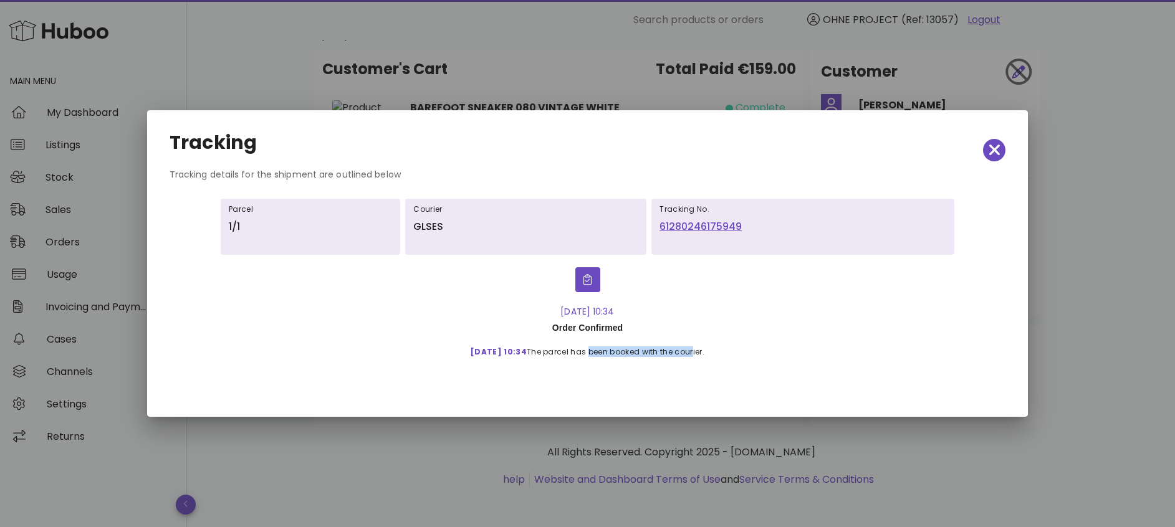
drag, startPoint x: 627, startPoint y: 357, endPoint x: 702, endPoint y: 357, distance: 74.8
click at [702, 357] on div "25-Aug, 10:34 The parcel has been booked with the courier." at bounding box center [587, 348] width 254 height 22
click at [700, 356] on div "25-Aug, 10:34 The parcel has been booked with the courier." at bounding box center [587, 348] width 254 height 22
click at [687, 362] on div "25-Aug-25, 10:34 Order Confirmed 25-Aug, 10:34 The parcel has been booked with …" at bounding box center [587, 310] width 718 height 110
click at [999, 150] on icon "button" at bounding box center [994, 149] width 11 height 17
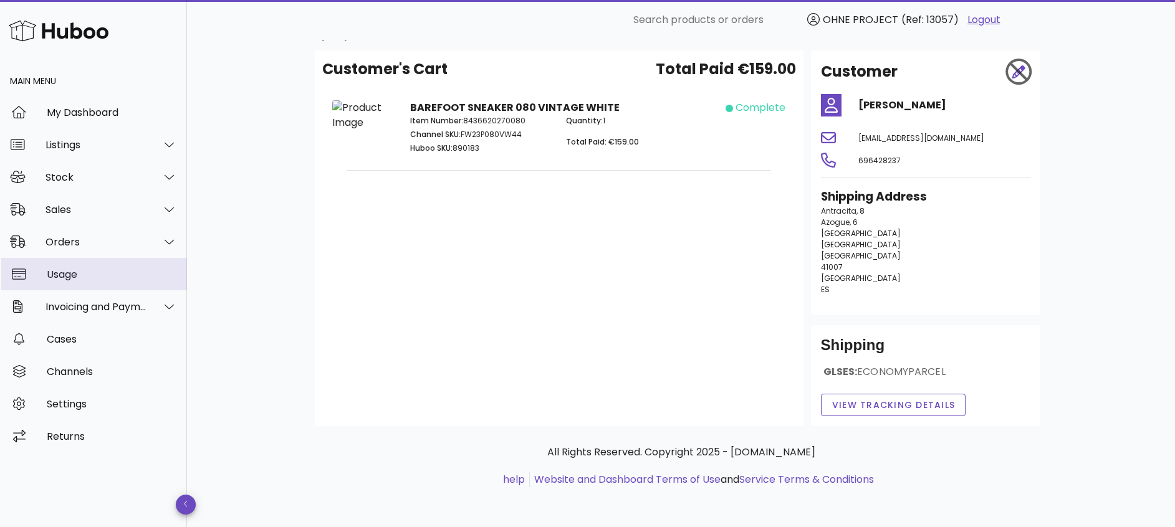
click at [92, 272] on div "Usage" at bounding box center [112, 275] width 130 height 12
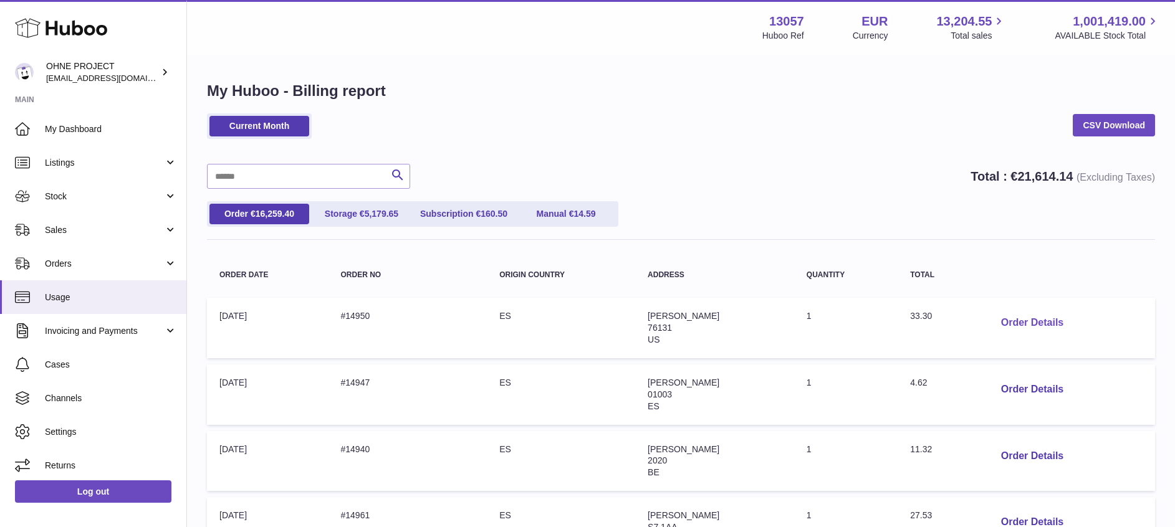
click at [1040, 319] on button "Order Details" at bounding box center [1032, 323] width 82 height 26
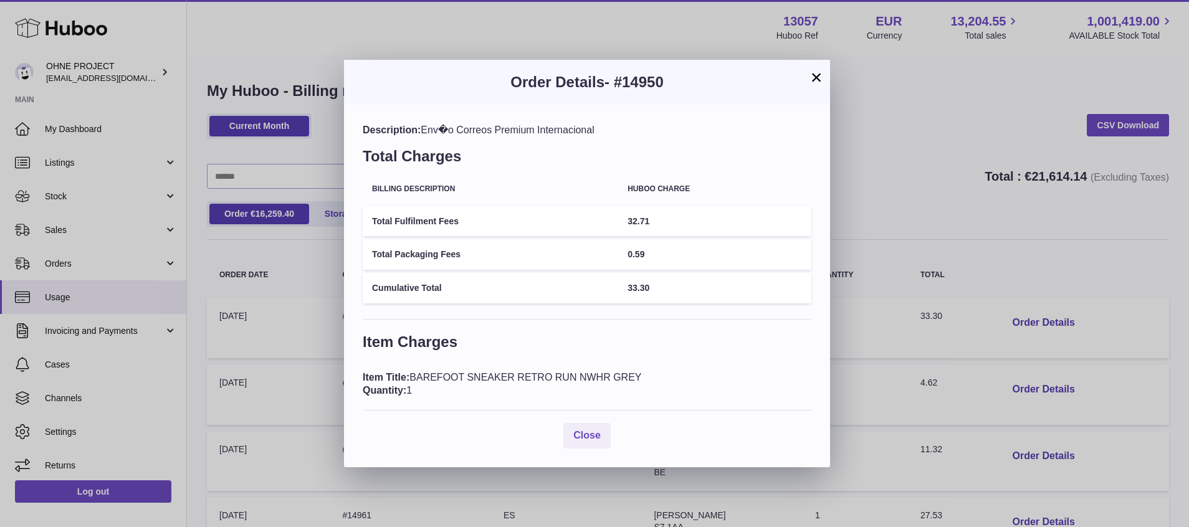
click at [817, 79] on button "×" at bounding box center [816, 77] width 15 height 15
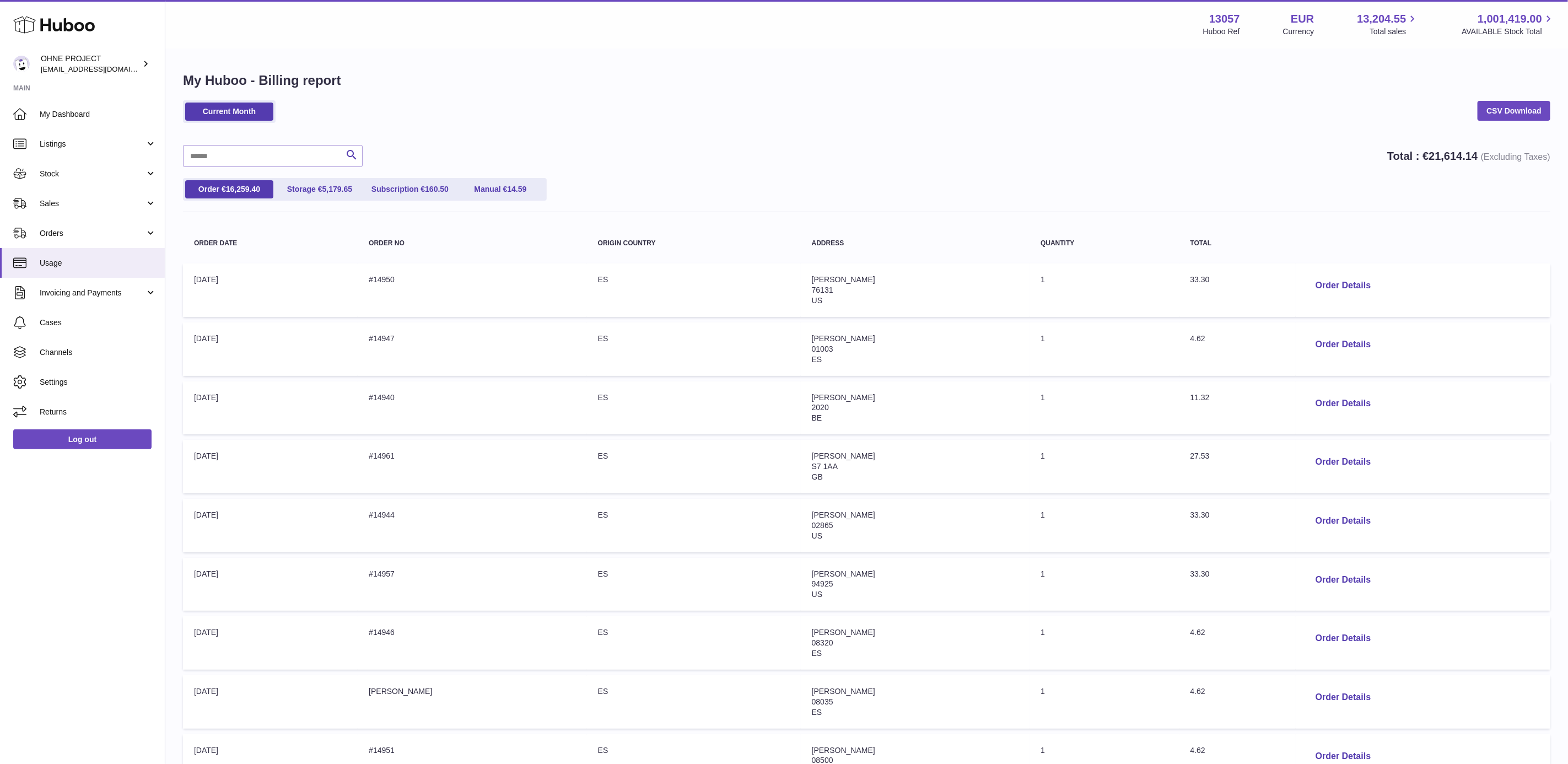
click at [587, 75] on h1 "My Huboo - Billing report" at bounding box center [867, 80] width 1367 height 18
click at [587, 76] on h1 "My Huboo - Billing report" at bounding box center [867, 80] width 1367 height 18
click at [697, 93] on div "My Huboo - Billing report Current Month CSV Download Search Total : € 21,614.14…" at bounding box center [867, 475] width 1403 height 852
drag, startPoint x: 183, startPoint y: 81, endPoint x: 400, endPoint y: 71, distance: 217.2
click at [400, 72] on h1 "My Huboo - Billing report" at bounding box center [867, 80] width 1367 height 18
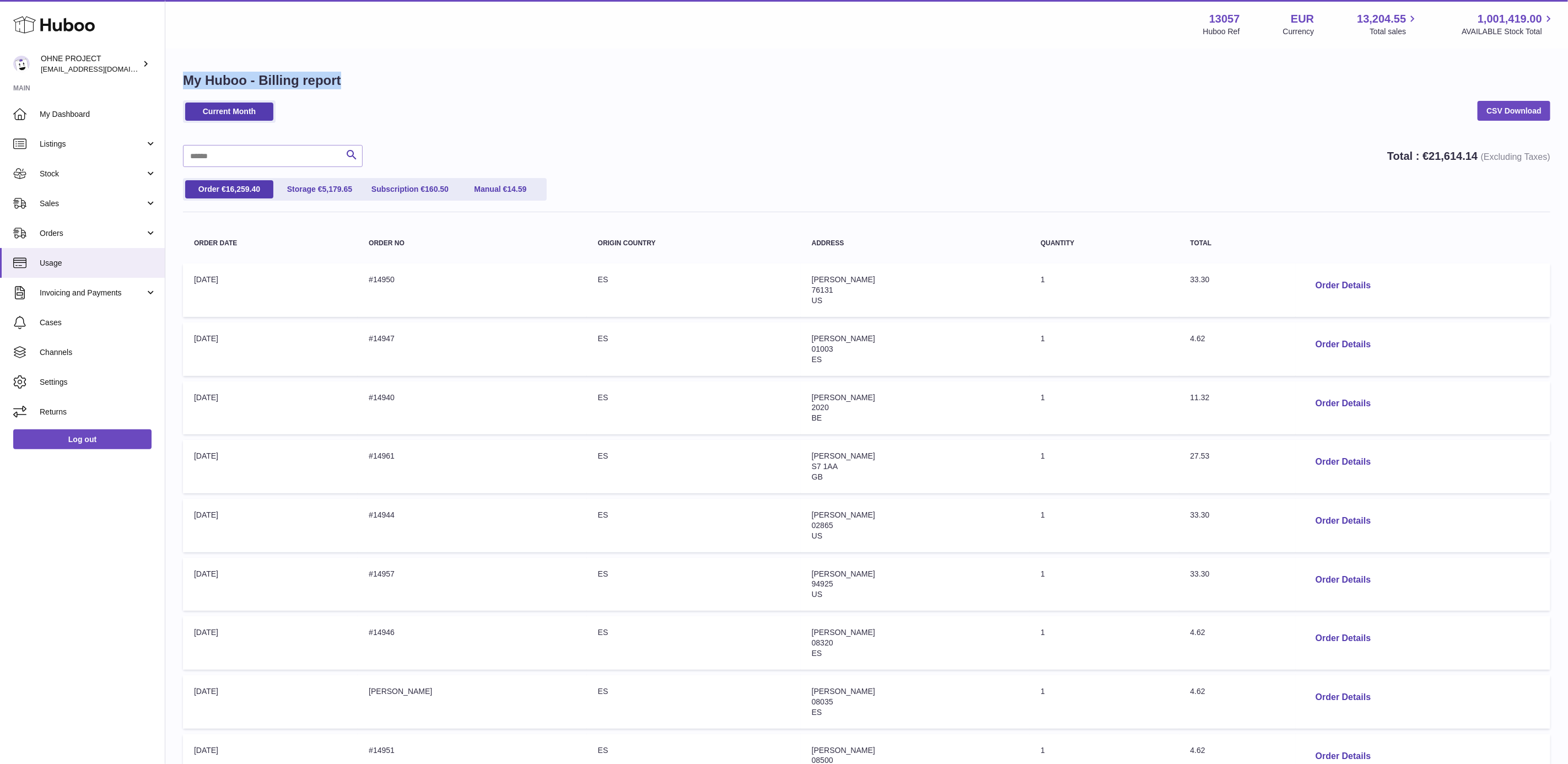
drag, startPoint x: 400, startPoint y: 71, endPoint x: 349, endPoint y: 66, distance: 51.2
click at [349, 66] on div "My Huboo - Billing report Current Month CSV Download Search Total : € 21,614.14…" at bounding box center [867, 475] width 1403 height 852
click at [245, 81] on h1 "My Huboo - Billing report" at bounding box center [867, 80] width 1367 height 18
drag, startPoint x: 186, startPoint y: 77, endPoint x: 425, endPoint y: 77, distance: 239.0
click at [425, 77] on h1 "My Huboo - Billing report" at bounding box center [867, 80] width 1367 height 18
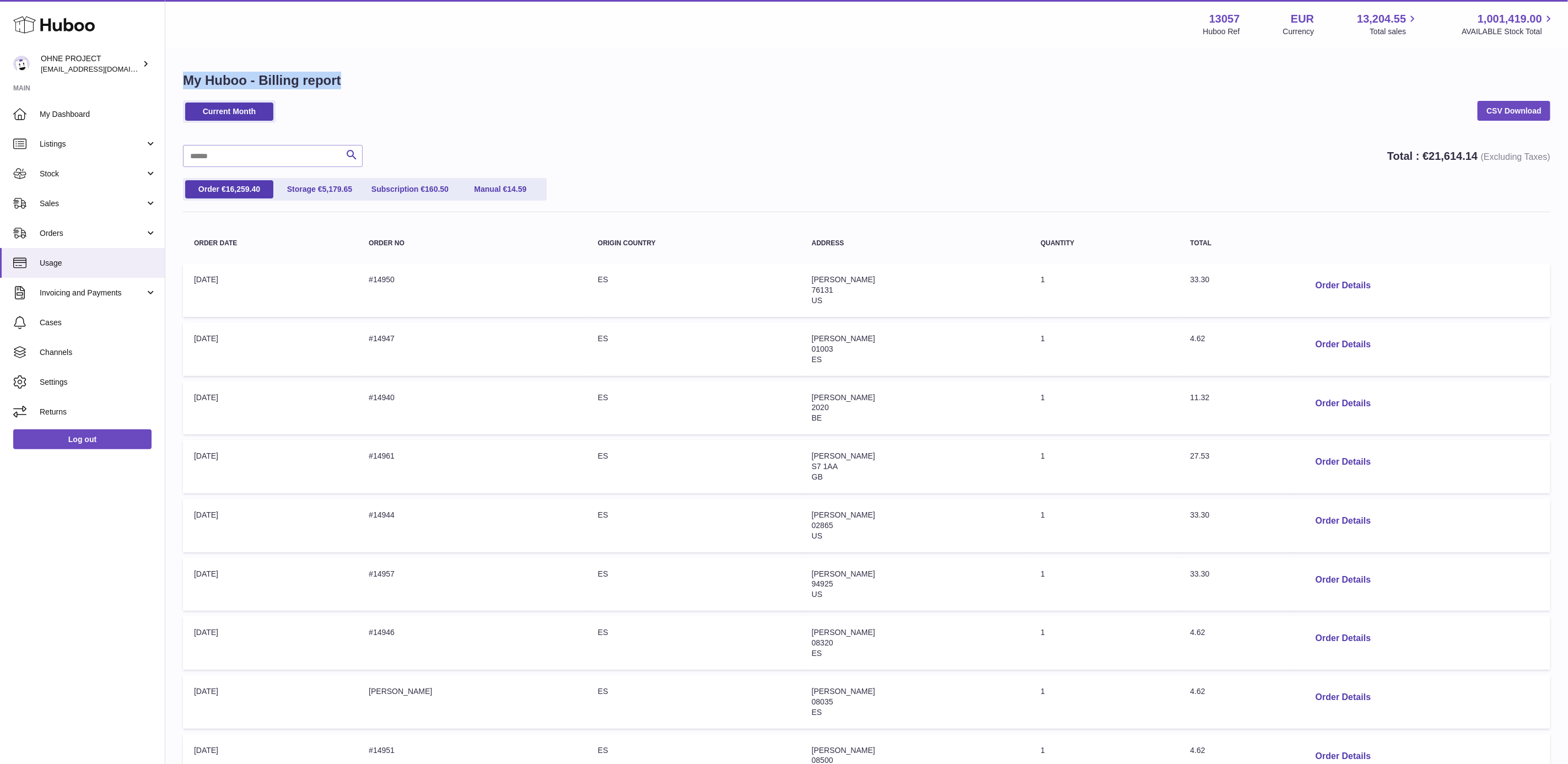
drag, startPoint x: 425, startPoint y: 77, endPoint x: 313, endPoint y: 68, distance: 112.4
click at [331, 68] on div "My Huboo - Billing report Current Month CSV Download Search Total : € 21,614.14…" at bounding box center [867, 475] width 1403 height 852
drag, startPoint x: 183, startPoint y: 80, endPoint x: 339, endPoint y: 70, distance: 156.3
click at [339, 70] on div "My Huboo - Billing report Current Month CSV Download Search Total : € 21,614.14…" at bounding box center [867, 475] width 1403 height 852
drag, startPoint x: 339, startPoint y: 70, endPoint x: 323, endPoint y: 68, distance: 16.1
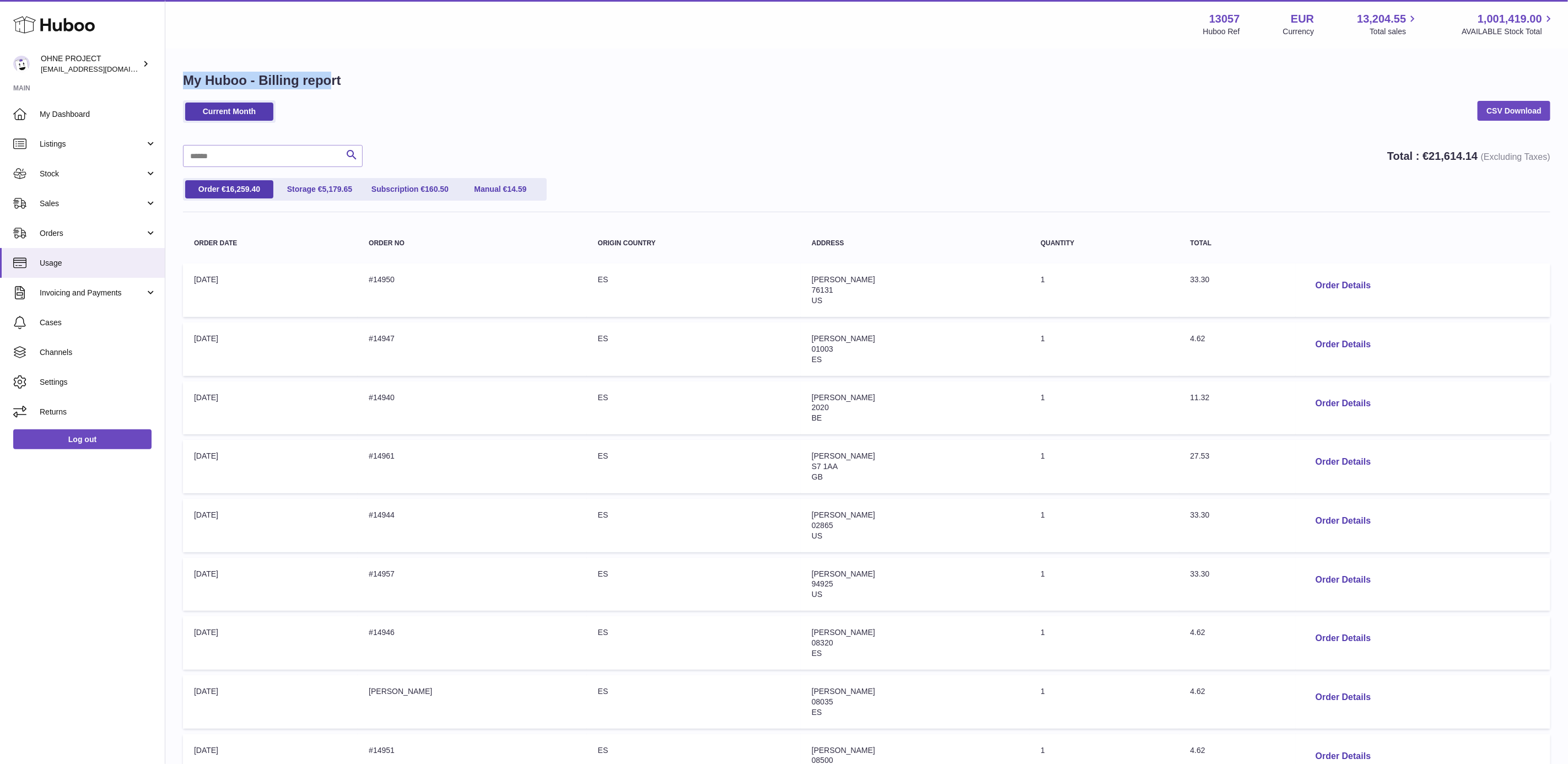
click at [323, 68] on div "My Huboo - Billing report Current Month CSV Download Search Total : € 21,614.14…" at bounding box center [867, 475] width 1403 height 852
